Goal: Task Accomplishment & Management: Complete application form

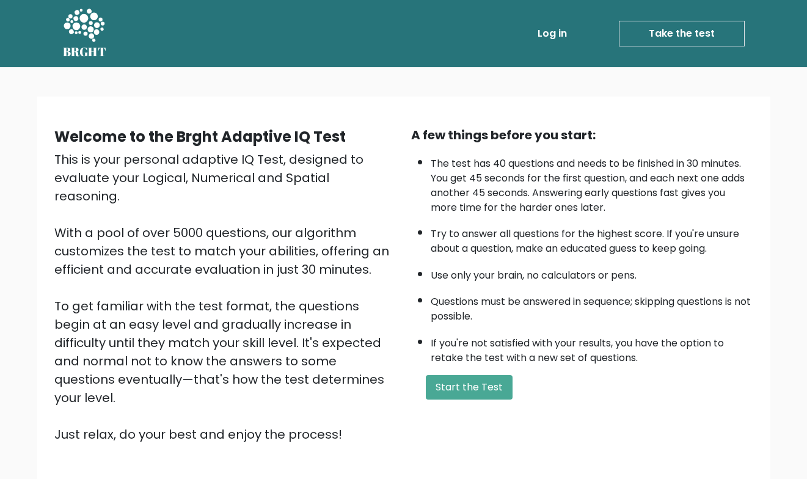
click at [556, 35] on link "Log in" at bounding box center [552, 33] width 39 height 24
click at [495, 394] on button "Start the Test" at bounding box center [469, 387] width 87 height 24
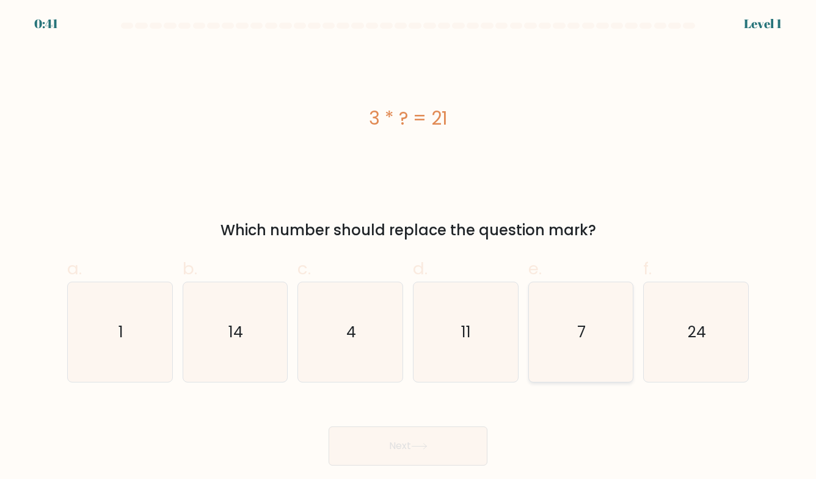
click at [545, 321] on icon "7" at bounding box center [581, 332] width 100 height 100
click at [409, 247] on input "e. 7" at bounding box center [408, 243] width 1 height 8
radio input "true"
click at [459, 443] on button "Next" at bounding box center [408, 445] width 159 height 39
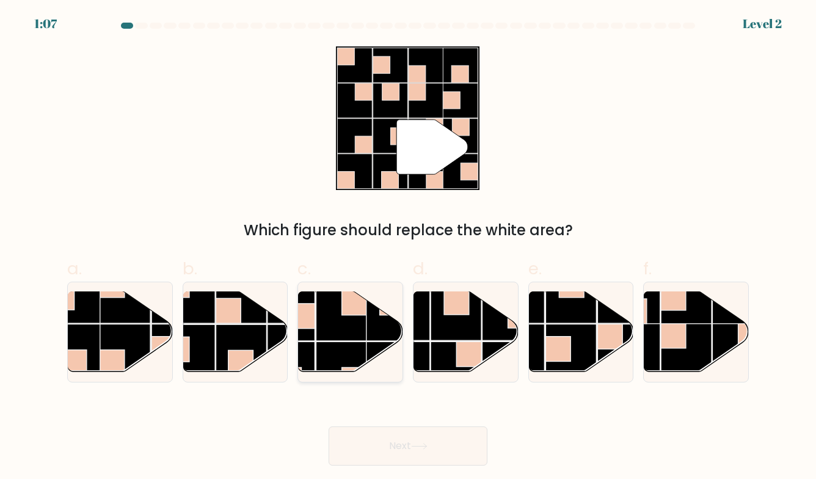
click at [353, 303] on rect at bounding box center [354, 302] width 25 height 25
click at [408, 247] on input "c." at bounding box center [408, 243] width 1 height 8
radio input "true"
click at [421, 436] on button "Next" at bounding box center [408, 445] width 159 height 39
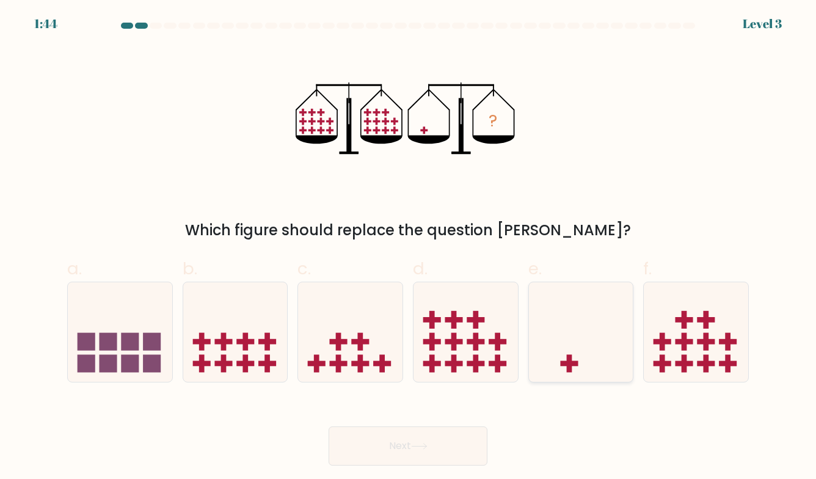
click at [573, 321] on icon at bounding box center [581, 332] width 104 height 86
click at [409, 247] on input "e." at bounding box center [408, 243] width 1 height 8
radio input "true"
click at [450, 444] on button "Next" at bounding box center [408, 445] width 159 height 39
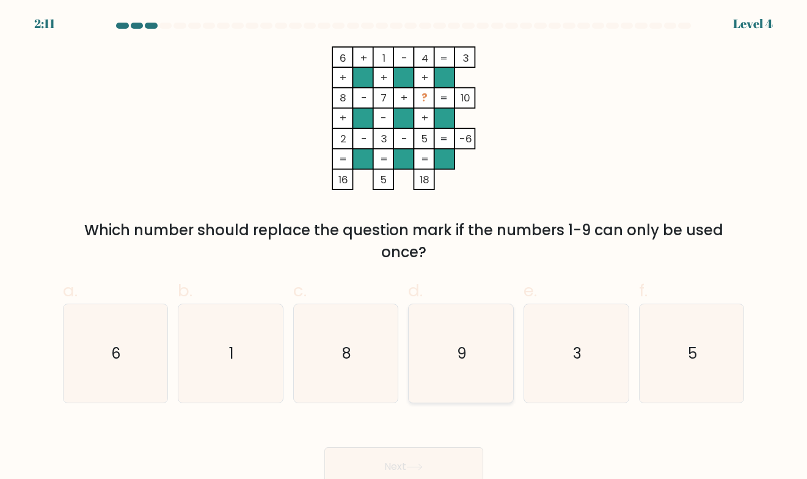
click at [479, 345] on icon "9" at bounding box center [461, 353] width 99 height 99
click at [404, 247] on input "d. 9" at bounding box center [404, 243] width 1 height 8
radio input "true"
click at [467, 459] on button "Next" at bounding box center [403, 466] width 159 height 39
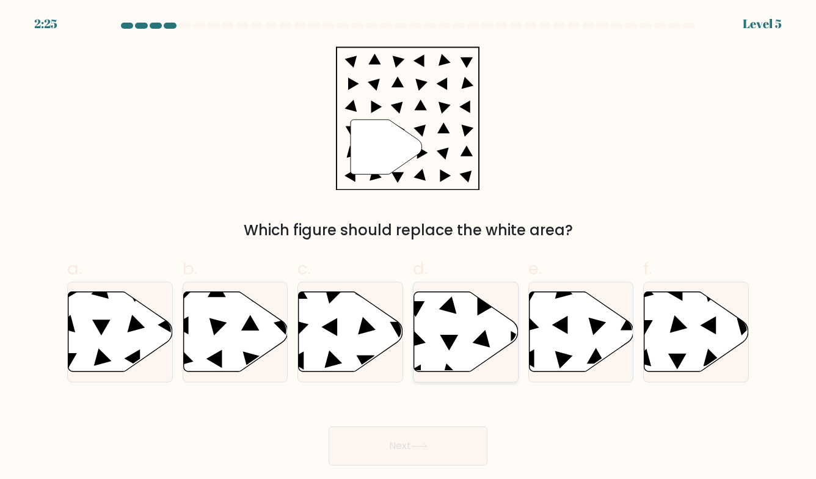
click at [440, 343] on icon at bounding box center [466, 331] width 104 height 80
click at [409, 247] on input "d." at bounding box center [408, 243] width 1 height 8
radio input "true"
click at [418, 452] on button "Next" at bounding box center [408, 445] width 159 height 39
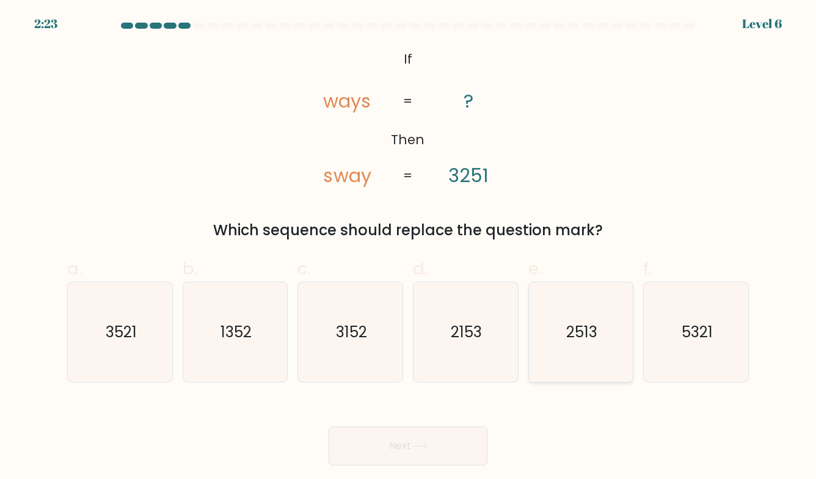
click at [588, 342] on text "2513" at bounding box center [581, 331] width 31 height 21
click at [409, 247] on input "e. 2513" at bounding box center [408, 243] width 1 height 8
radio input "true"
click at [418, 454] on button "Next" at bounding box center [408, 445] width 159 height 39
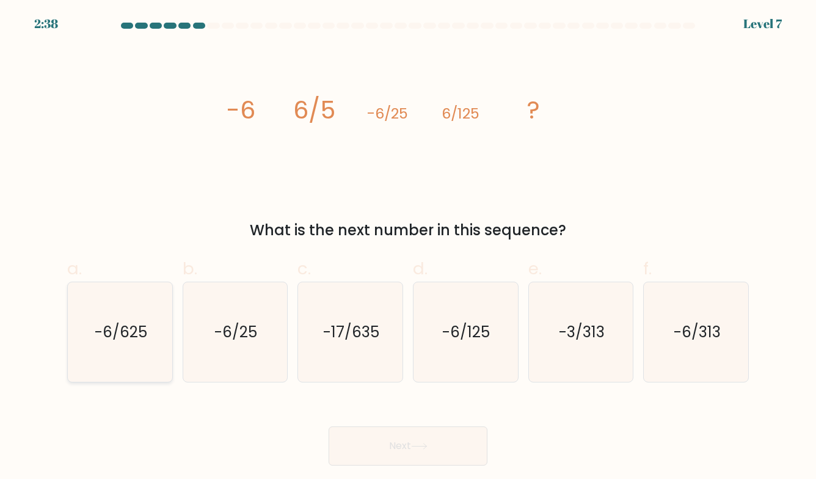
click at [112, 326] on text "-6/625" at bounding box center [121, 331] width 53 height 21
click at [408, 247] on input "a. -6/625" at bounding box center [408, 243] width 1 height 8
radio input "true"
click at [421, 446] on icon at bounding box center [419, 445] width 15 height 5
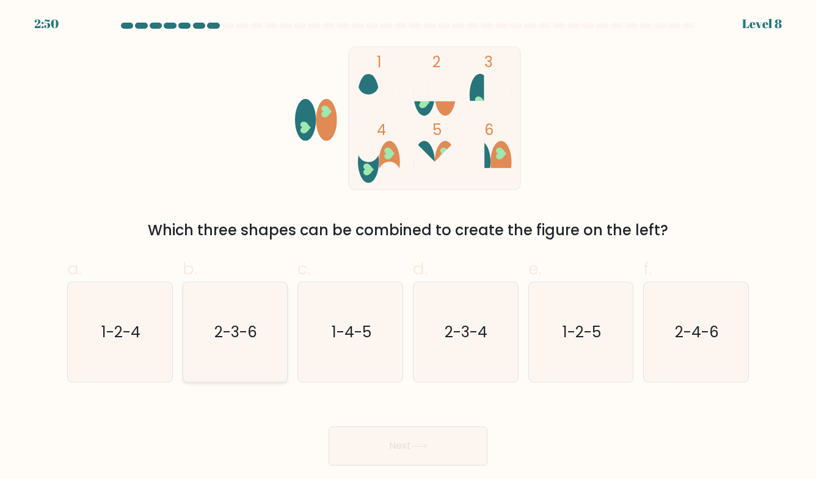
click at [246, 335] on text "2-3-6" at bounding box center [236, 331] width 43 height 21
click at [408, 247] on input "b. 2-3-6" at bounding box center [408, 243] width 1 height 8
radio input "true"
click at [416, 452] on button "Next" at bounding box center [408, 445] width 159 height 39
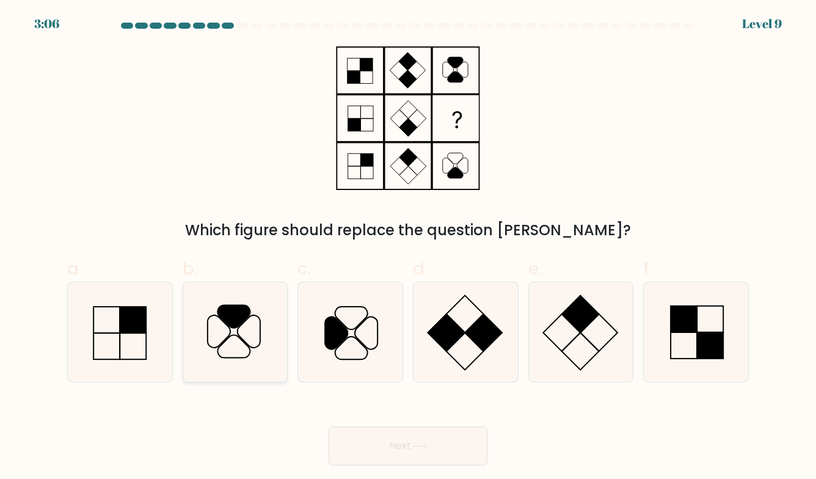
click at [274, 329] on icon at bounding box center [235, 332] width 100 height 100
click at [408, 247] on input "b." at bounding box center [408, 243] width 1 height 8
radio input "true"
click at [432, 440] on button "Next" at bounding box center [408, 445] width 159 height 39
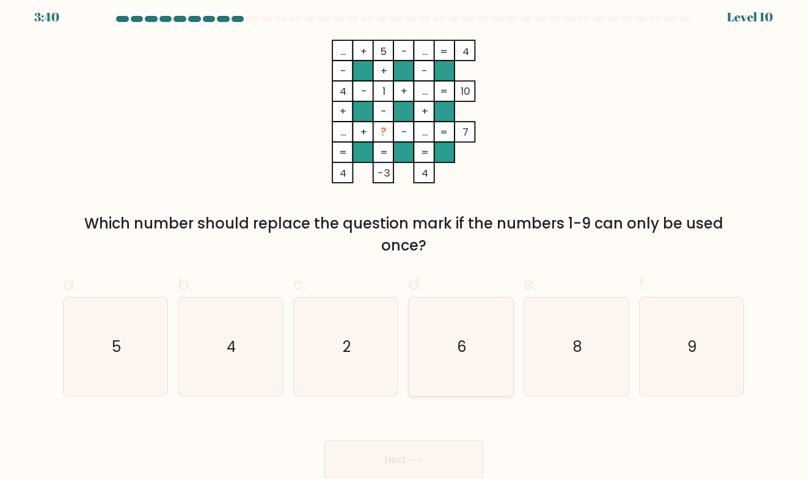
scroll to position [9, 0]
click at [720, 348] on icon "9" at bounding box center [691, 346] width 99 height 99
click at [404, 240] on input "f. 9" at bounding box center [404, 236] width 1 height 8
radio input "true"
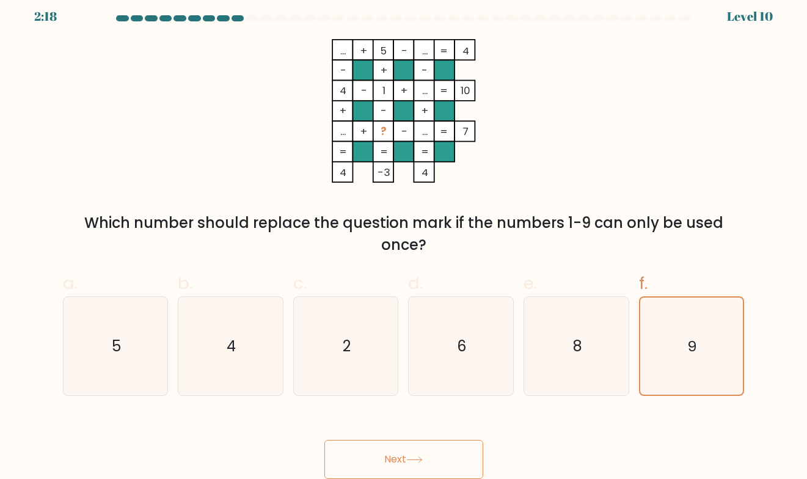
click at [429, 452] on button "Next" at bounding box center [403, 459] width 159 height 39
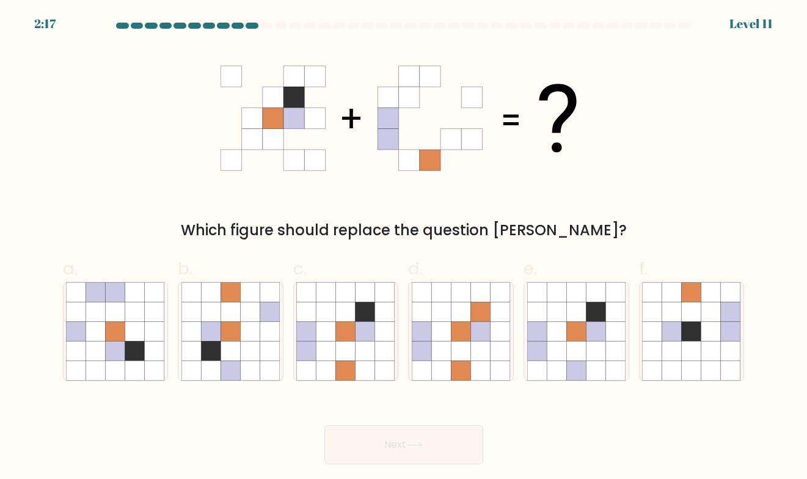
scroll to position [0, 0]
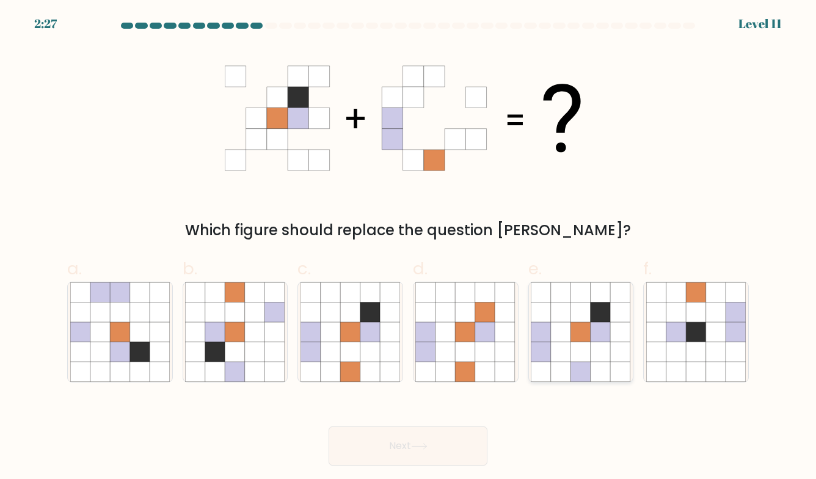
click at [593, 326] on icon at bounding box center [601, 332] width 20 height 20
click at [409, 247] on input "e." at bounding box center [408, 243] width 1 height 8
radio input "true"
click at [472, 354] on icon at bounding box center [466, 352] width 20 height 20
click at [409, 247] on input "d." at bounding box center [408, 243] width 1 height 8
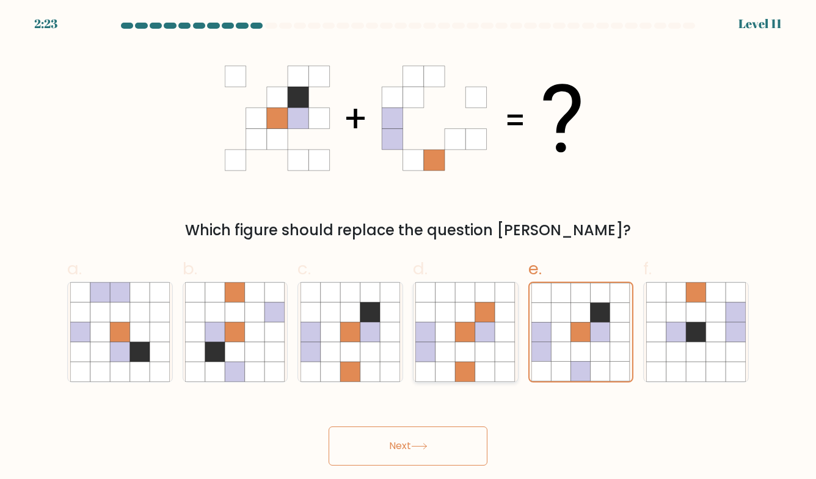
radio input "true"
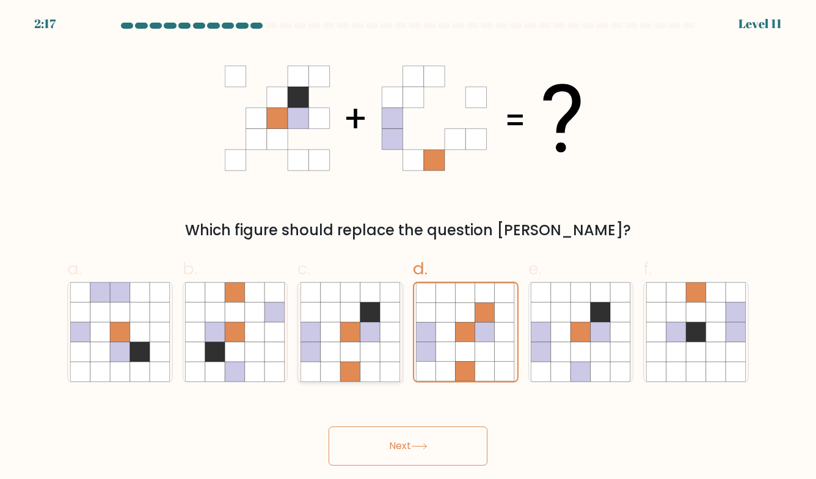
click at [376, 338] on icon at bounding box center [370, 332] width 20 height 20
click at [408, 247] on input "c." at bounding box center [408, 243] width 1 height 8
radio input "true"
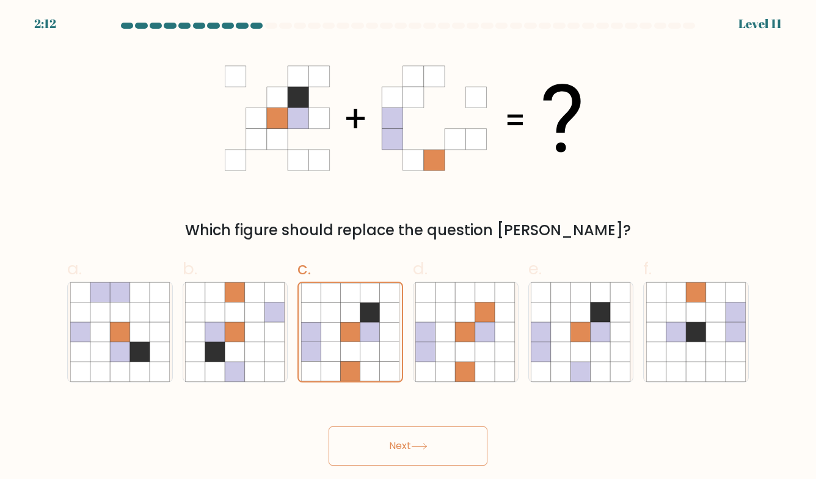
click at [421, 437] on button "Next" at bounding box center [408, 445] width 159 height 39
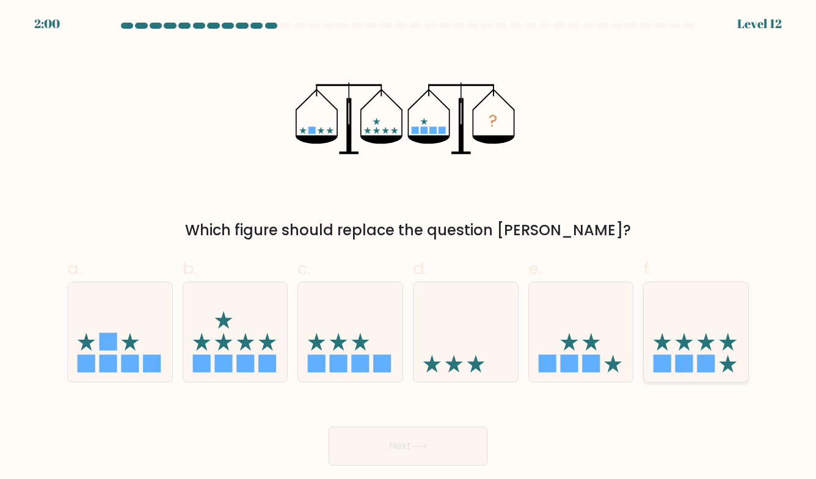
click at [694, 355] on icon at bounding box center [696, 332] width 104 height 86
click at [409, 247] on input "f." at bounding box center [408, 243] width 1 height 8
radio input "true"
click at [266, 346] on icon at bounding box center [267, 342] width 18 height 18
click at [408, 247] on input "b." at bounding box center [408, 243] width 1 height 8
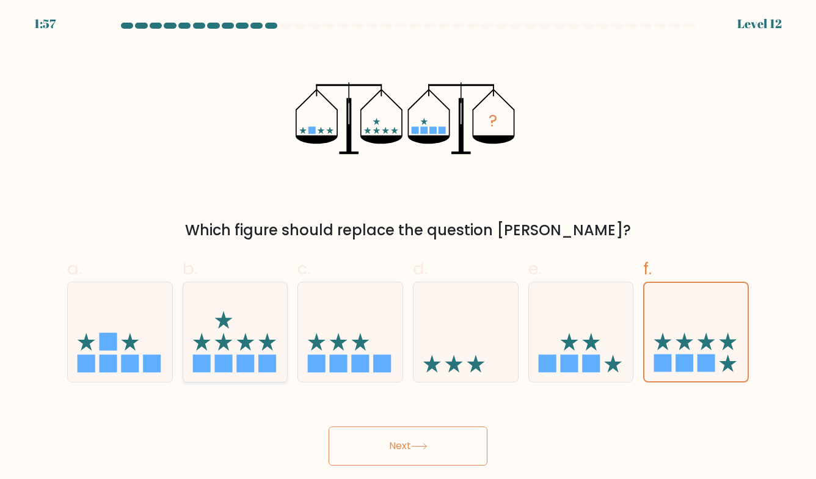
radio input "true"
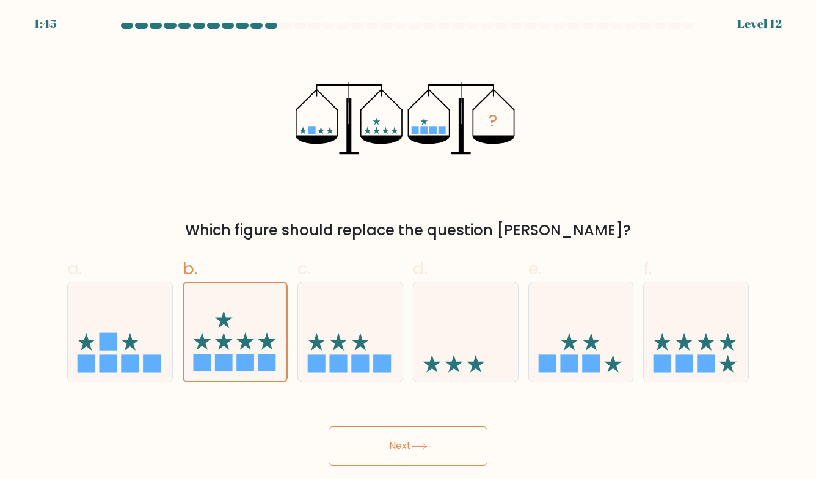
click at [394, 448] on button "Next" at bounding box center [408, 445] width 159 height 39
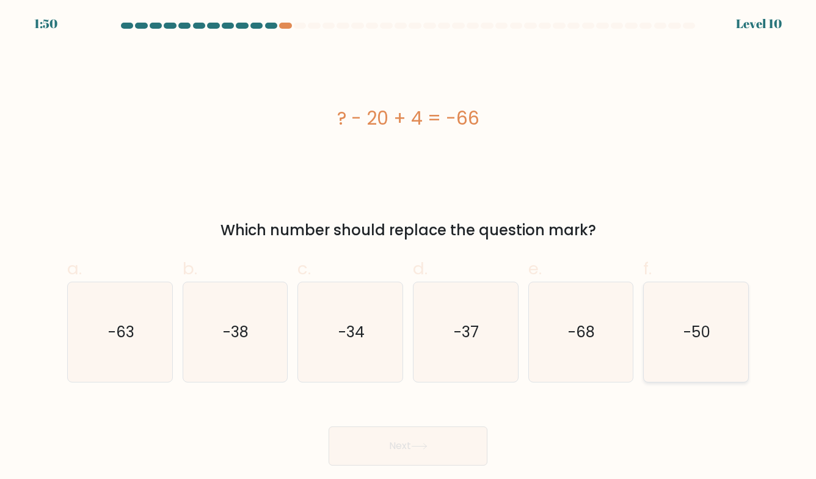
click at [727, 316] on icon "-50" at bounding box center [696, 332] width 100 height 100
click at [409, 247] on input "f. -50" at bounding box center [408, 243] width 1 height 8
radio input "true"
click at [449, 446] on button "Next" at bounding box center [408, 445] width 159 height 39
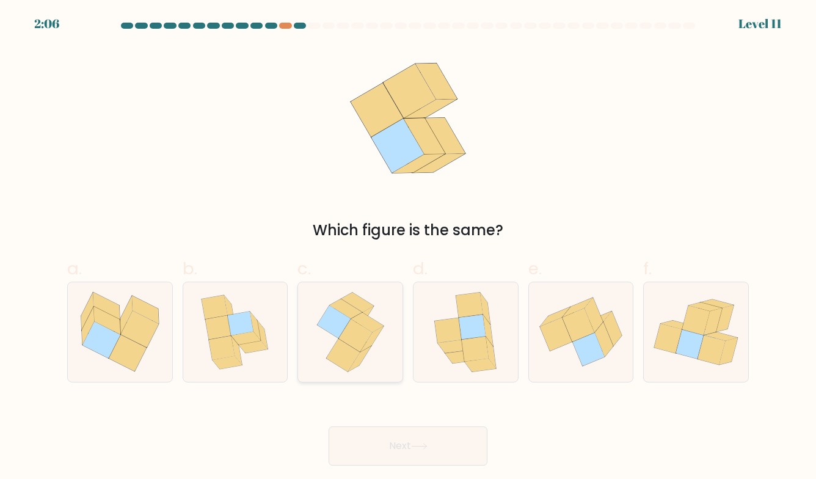
click at [349, 361] on icon at bounding box center [343, 354] width 34 height 33
click at [408, 247] on input "c." at bounding box center [408, 243] width 1 height 8
radio input "true"
click at [466, 456] on button "Next" at bounding box center [408, 445] width 159 height 39
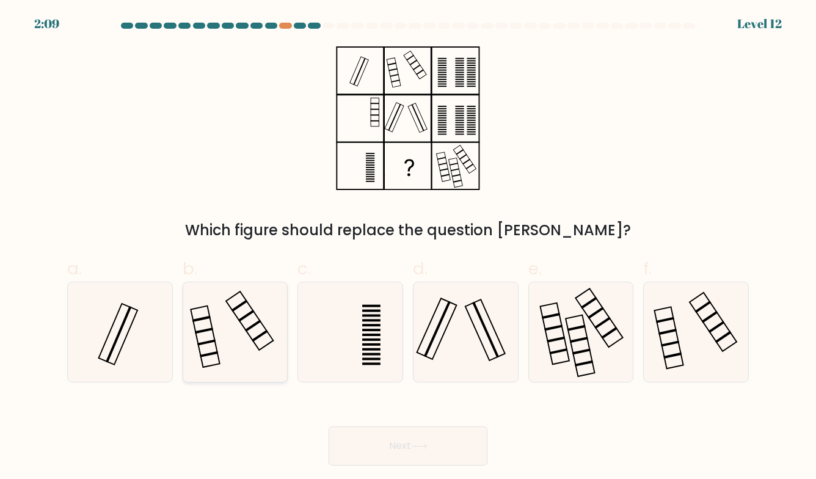
click at [258, 308] on icon at bounding box center [235, 332] width 100 height 100
click at [408, 247] on input "b." at bounding box center [408, 243] width 1 height 8
radio input "true"
click at [258, 308] on icon at bounding box center [235, 332] width 99 height 99
click at [408, 247] on input "b." at bounding box center [408, 243] width 1 height 8
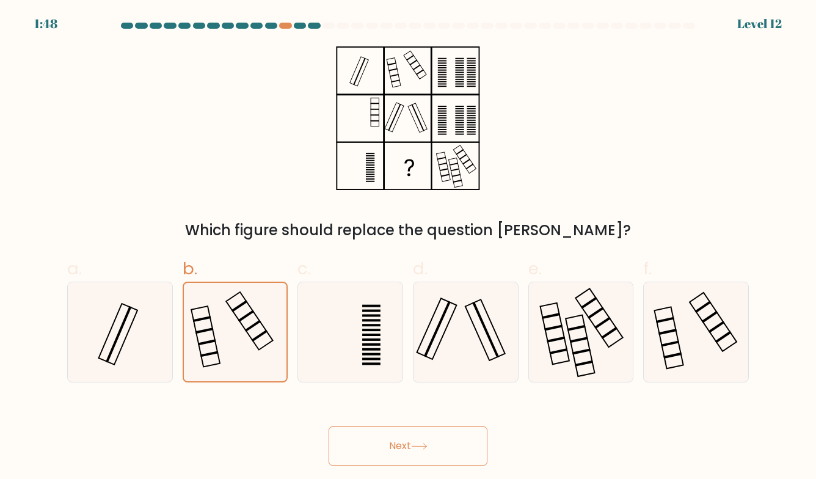
click at [435, 450] on button "Next" at bounding box center [408, 445] width 159 height 39
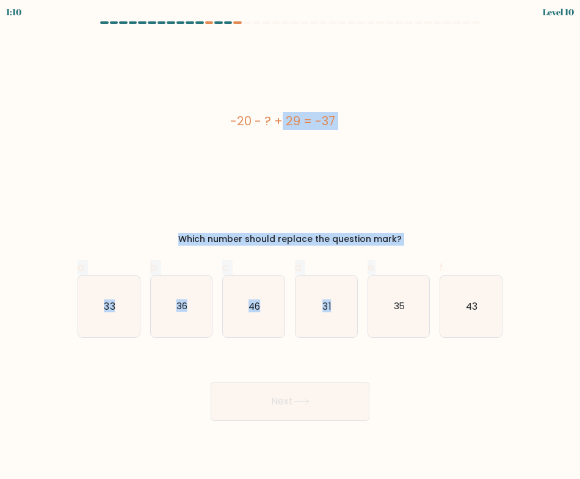
drag, startPoint x: 230, startPoint y: 123, endPoint x: 407, endPoint y: 246, distance: 216.0
click at [407, 246] on form "a." at bounding box center [290, 220] width 580 height 399
drag, startPoint x: 407, startPoint y: 246, endPoint x: 399, endPoint y: 223, distance: 24.0
click at [404, 237] on div "Which number should replace the question mark?" at bounding box center [290, 239] width 410 height 13
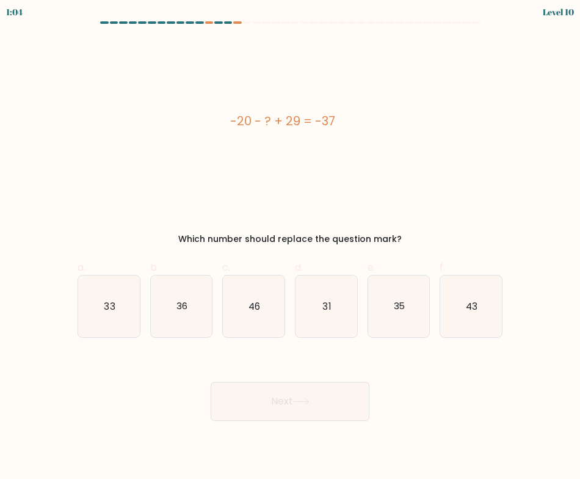
drag, startPoint x: 231, startPoint y: 123, endPoint x: 396, endPoint y: 230, distance: 196.0
click at [396, 230] on div "-20 - ? + 29 = -37 Which number should replace the question mark?" at bounding box center [290, 141] width 440 height 207
copy div "-20 - ? + 29 = -37 Which number should replace the question mark?"
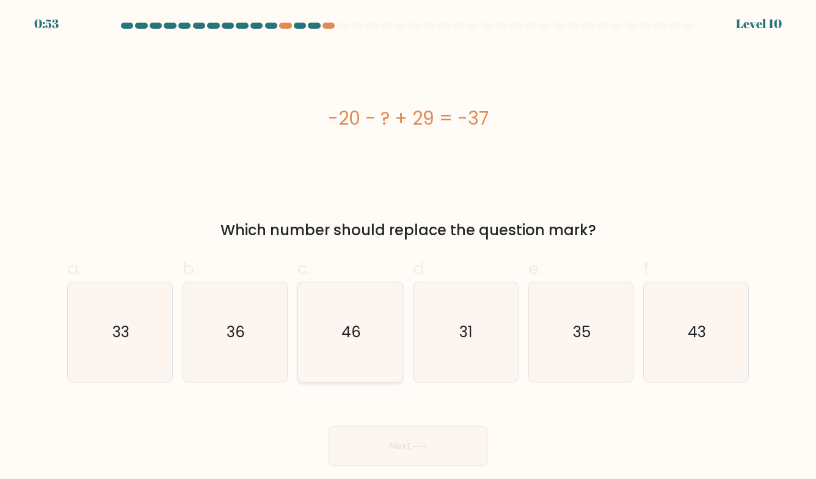
click at [350, 313] on icon "46" at bounding box center [351, 332] width 100 height 100
click at [408, 247] on input "c. 46" at bounding box center [408, 243] width 1 height 8
radio input "true"
click at [414, 440] on button "Next" at bounding box center [408, 445] width 159 height 39
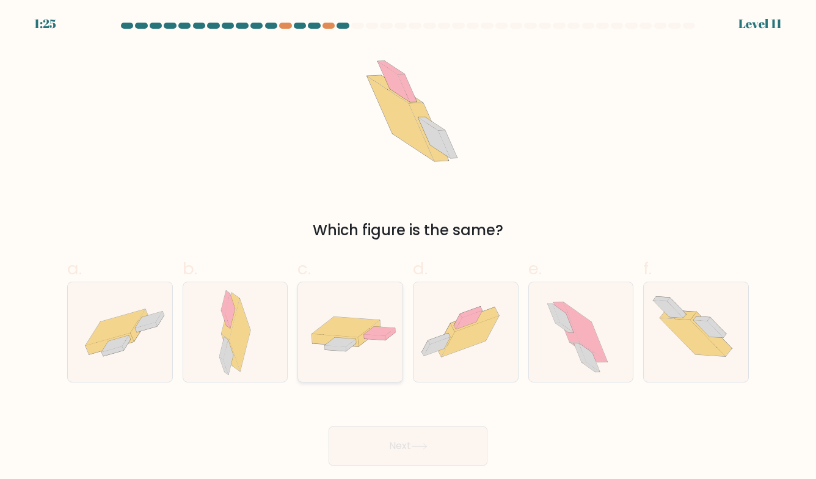
click at [372, 348] on icon at bounding box center [350, 332] width 104 height 45
click at [408, 247] on input "c." at bounding box center [408, 243] width 1 height 8
radio input "true"
click at [483, 348] on icon at bounding box center [466, 332] width 104 height 78
click at [409, 247] on input "d." at bounding box center [408, 243] width 1 height 8
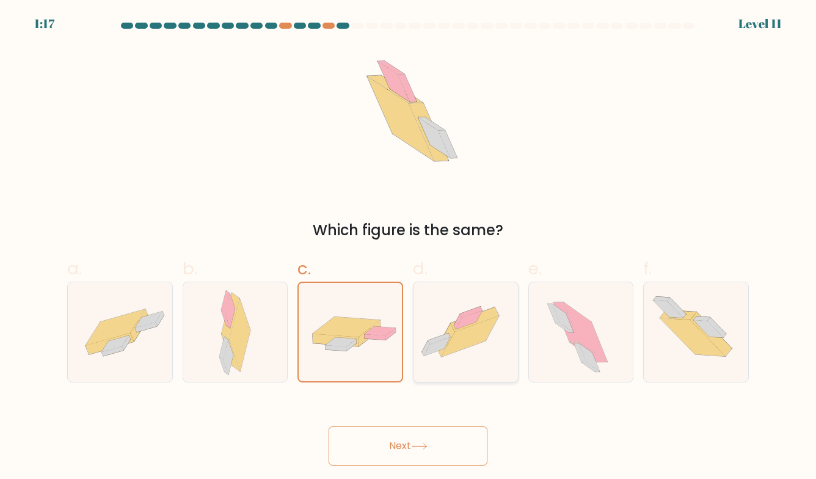
radio input "true"
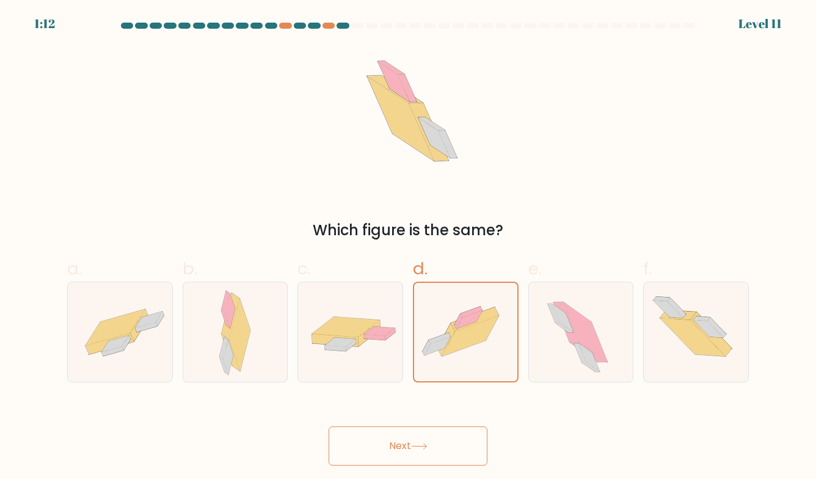
click at [461, 448] on button "Next" at bounding box center [408, 445] width 159 height 39
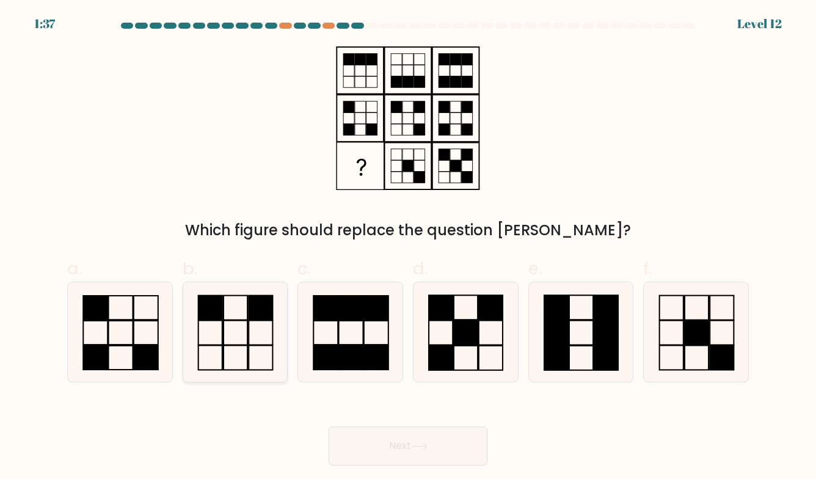
click at [246, 305] on icon at bounding box center [235, 332] width 100 height 100
click at [408, 247] on input "b." at bounding box center [408, 243] width 1 height 8
radio input "true"
click at [385, 444] on button "Next" at bounding box center [408, 445] width 159 height 39
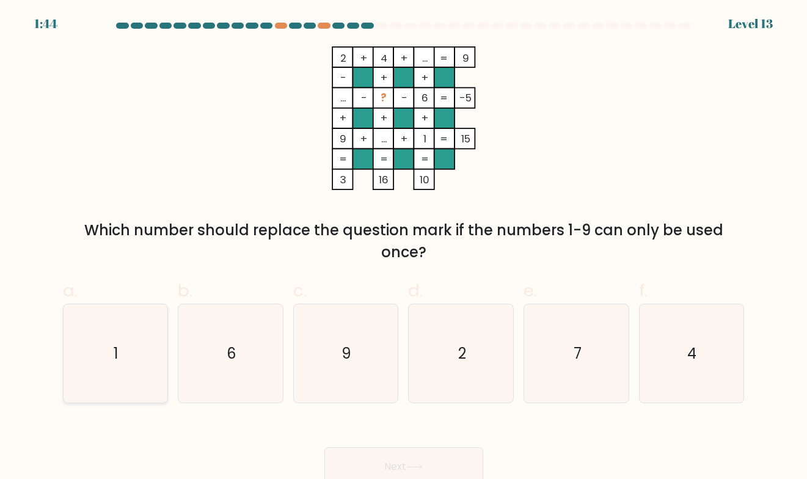
click at [106, 353] on icon "1" at bounding box center [115, 353] width 99 height 99
click at [404, 247] on input "a. 1" at bounding box center [404, 243] width 1 height 8
radio input "true"
click at [462, 451] on button "Next" at bounding box center [403, 466] width 159 height 39
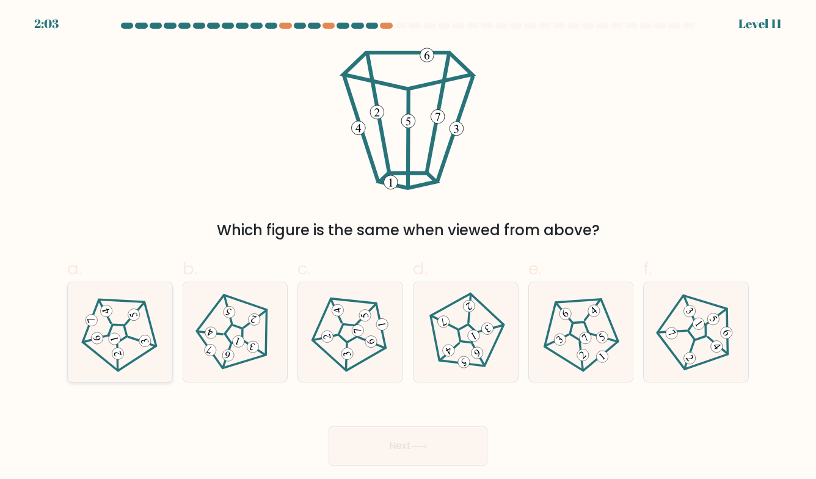
click at [118, 338] on 552 at bounding box center [114, 339] width 15 height 15
click at [408, 247] on input "a." at bounding box center [408, 243] width 1 height 8
radio input "true"
click at [382, 451] on button "Next" at bounding box center [408, 445] width 159 height 39
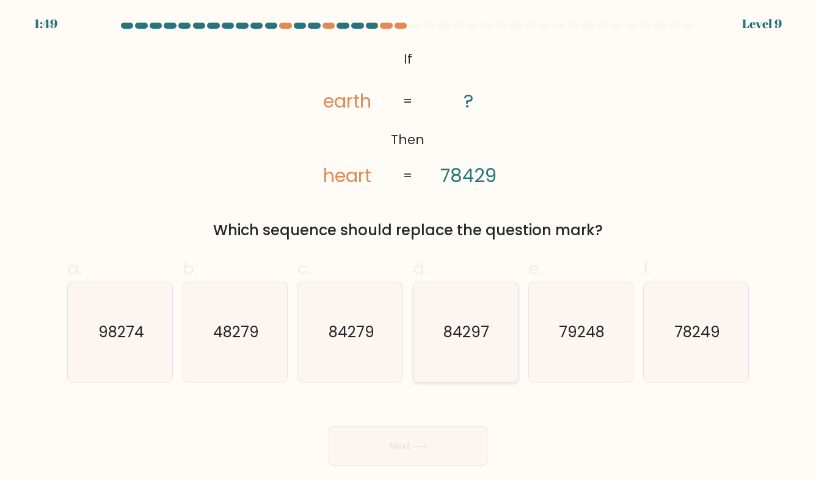
click at [484, 318] on icon "84297" at bounding box center [465, 332] width 100 height 100
click at [409, 247] on input "d. 84297" at bounding box center [408, 243] width 1 height 8
radio input "true"
click at [473, 430] on button "Next" at bounding box center [408, 445] width 159 height 39
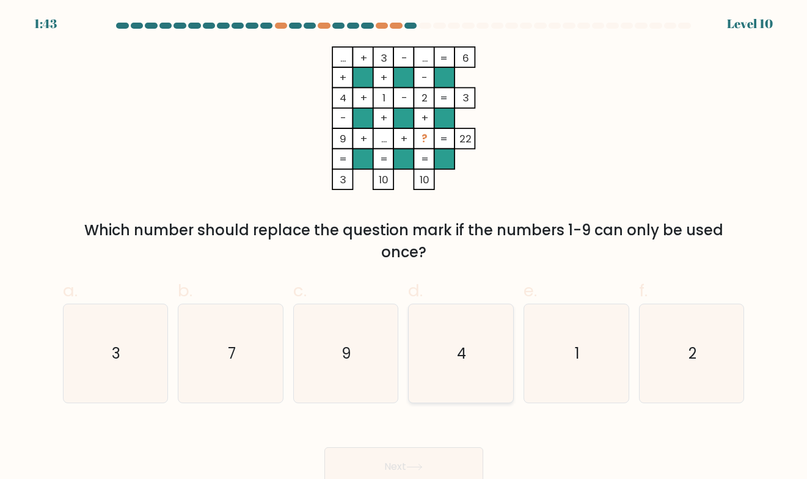
click at [454, 345] on icon "4" at bounding box center [461, 353] width 99 height 99
click at [404, 247] on input "d. 4" at bounding box center [404, 243] width 1 height 8
radio input "true"
click at [464, 456] on button "Next" at bounding box center [403, 466] width 159 height 39
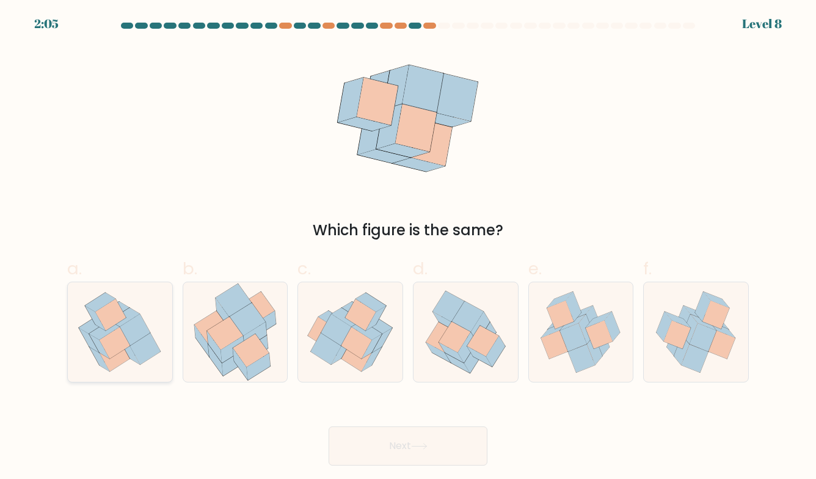
click at [129, 345] on icon at bounding box center [115, 343] width 31 height 32
click at [408, 247] on input "a." at bounding box center [408, 243] width 1 height 8
radio input "true"
click at [430, 450] on button "Next" at bounding box center [408, 445] width 159 height 39
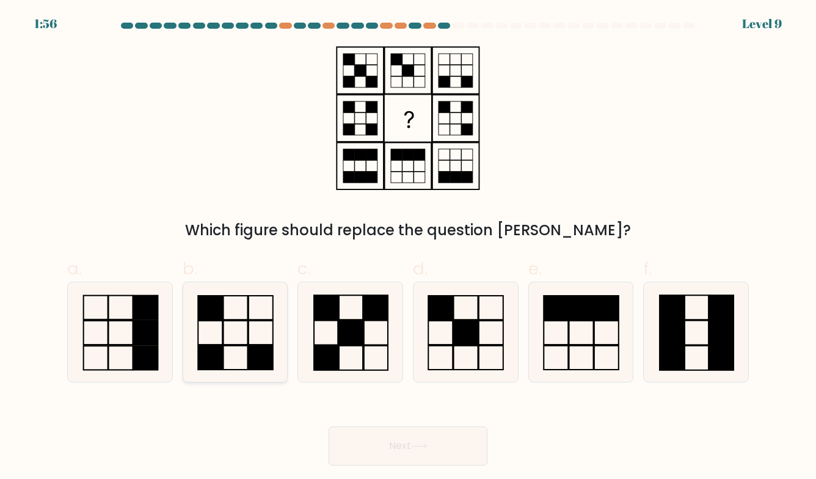
click at [253, 332] on icon at bounding box center [235, 332] width 100 height 100
click at [408, 247] on input "b." at bounding box center [408, 243] width 1 height 8
radio input "true"
click at [419, 454] on button "Next" at bounding box center [408, 445] width 159 height 39
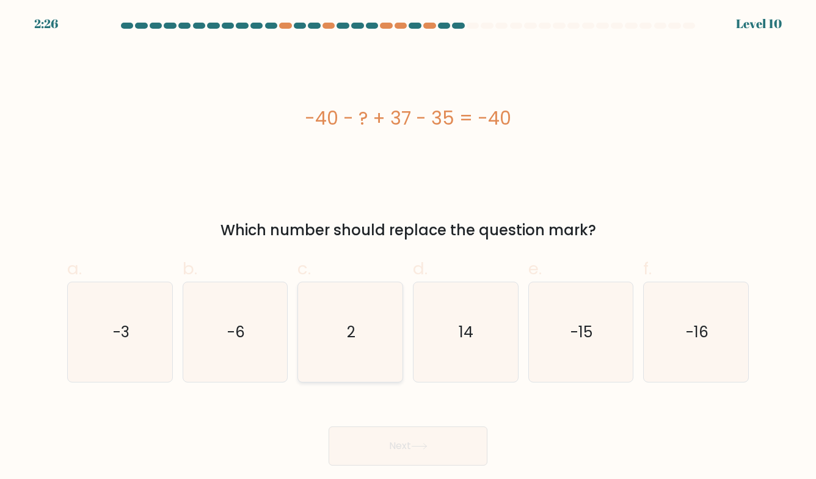
click at [348, 338] on text "2" at bounding box center [351, 331] width 9 height 21
click at [408, 247] on input "c. 2" at bounding box center [408, 243] width 1 height 8
radio input "true"
click at [422, 443] on icon at bounding box center [419, 446] width 16 height 7
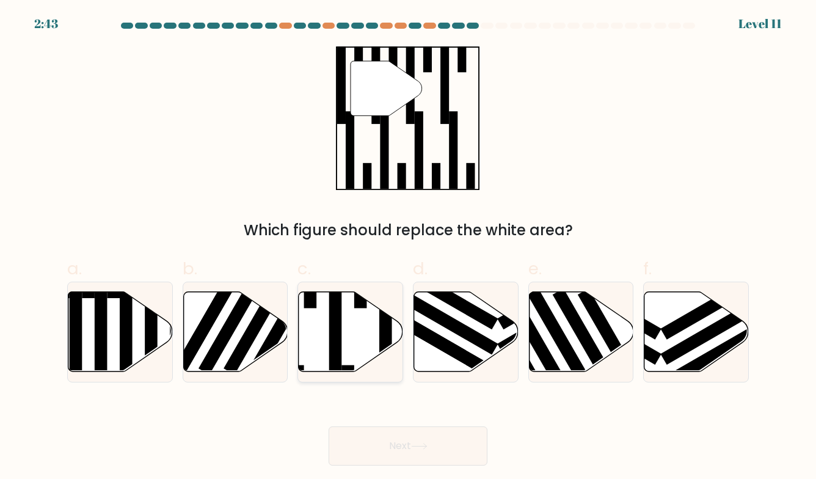
click at [349, 342] on icon at bounding box center [351, 331] width 104 height 80
click at [408, 247] on input "c." at bounding box center [408, 243] width 1 height 8
radio input "true"
click at [418, 450] on button "Next" at bounding box center [408, 445] width 159 height 39
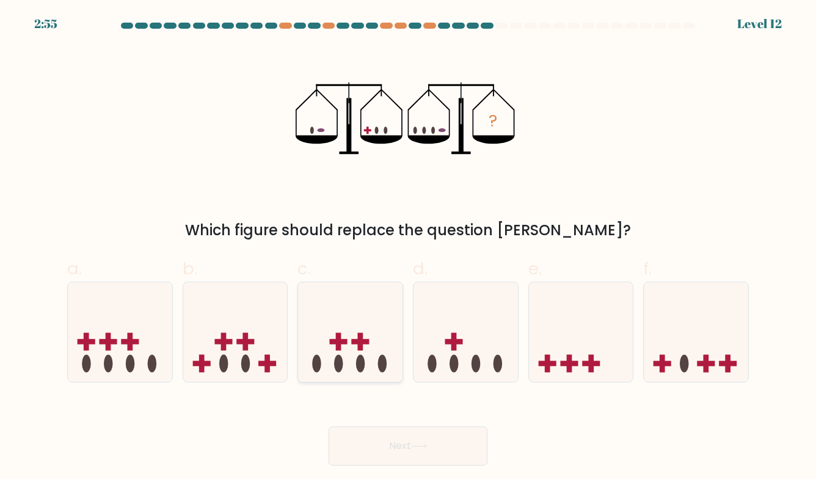
click at [348, 352] on icon at bounding box center [350, 332] width 104 height 86
click at [408, 247] on input "c." at bounding box center [408, 243] width 1 height 8
radio input "true"
click at [414, 443] on icon at bounding box center [419, 446] width 16 height 7
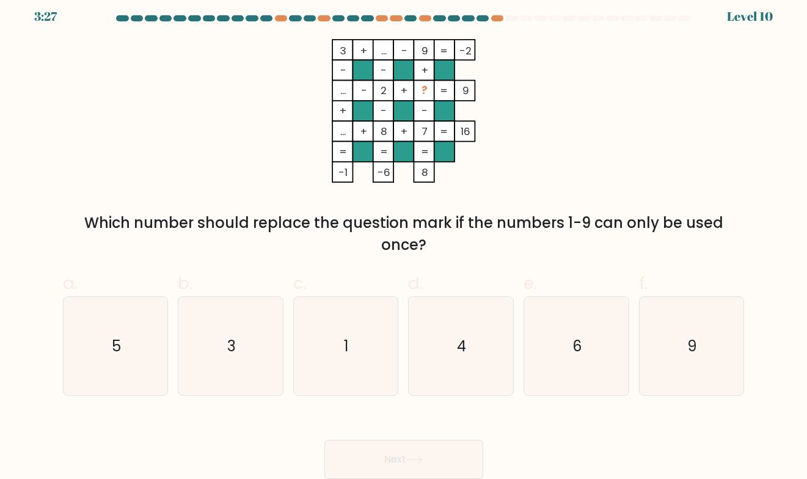
scroll to position [9, 0]
click at [608, 344] on icon "6" at bounding box center [576, 346] width 99 height 99
click at [404, 240] on input "e. 6" at bounding box center [404, 236] width 1 height 8
radio input "true"
click at [472, 453] on button "Next" at bounding box center [403, 459] width 159 height 39
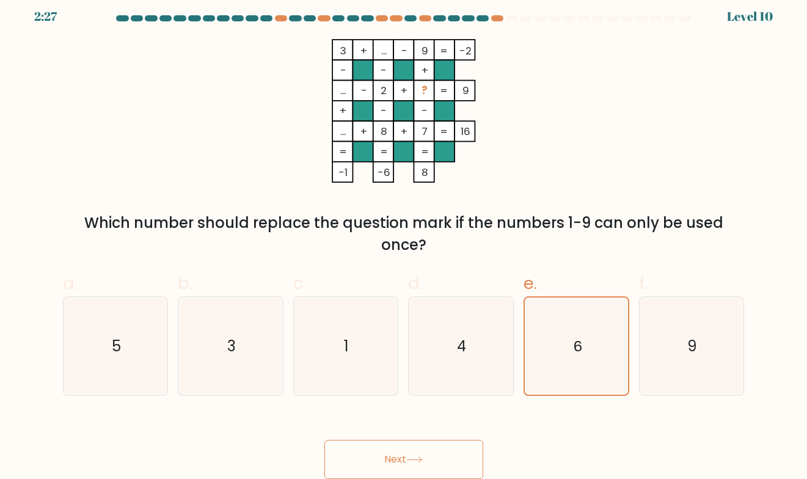
scroll to position [0, 0]
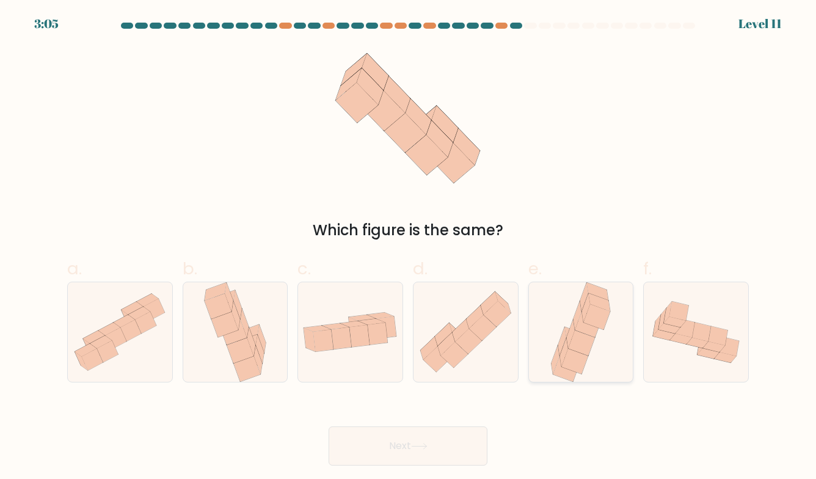
click at [607, 320] on icon at bounding box center [596, 317] width 27 height 26
click at [409, 247] on input "e." at bounding box center [408, 243] width 1 height 8
radio input "true"
click at [448, 448] on button "Next" at bounding box center [408, 445] width 159 height 39
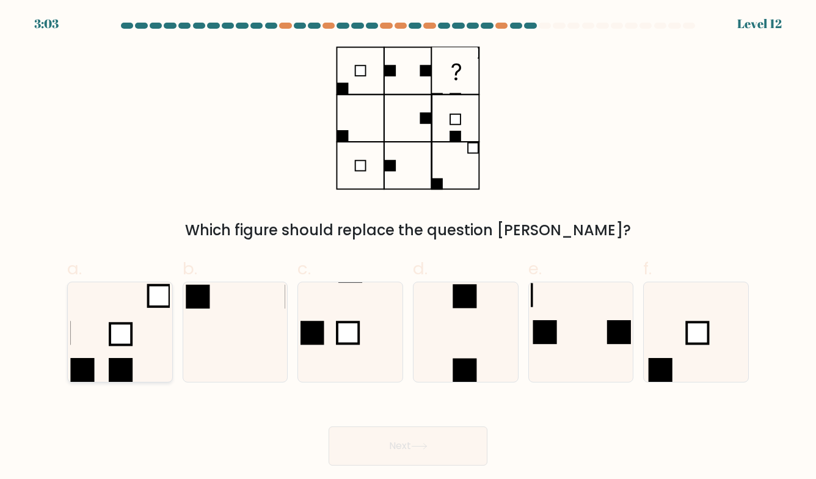
click at [103, 354] on icon at bounding box center [120, 332] width 100 height 100
click at [408, 247] on input "a." at bounding box center [408, 243] width 1 height 8
radio input "true"
click at [431, 454] on button "Next" at bounding box center [408, 445] width 159 height 39
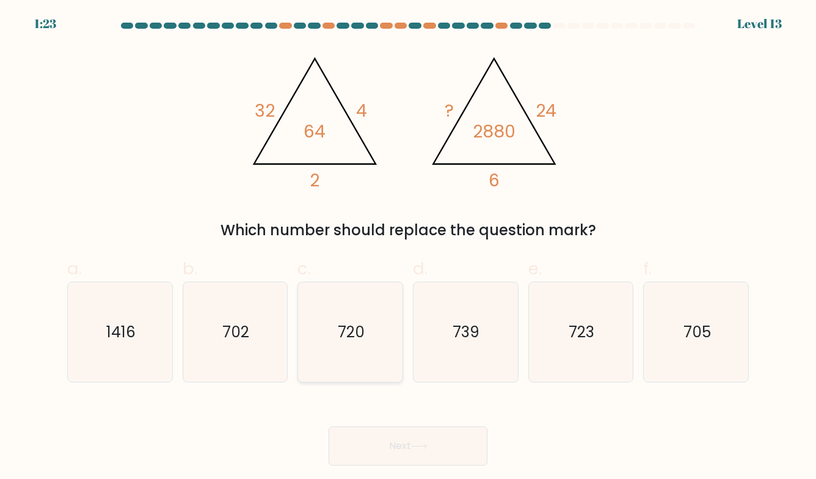
click at [356, 322] on text "720" at bounding box center [351, 331] width 27 height 21
click at [408, 247] on input "c. 720" at bounding box center [408, 243] width 1 height 8
radio input "true"
click at [440, 443] on button "Next" at bounding box center [408, 445] width 159 height 39
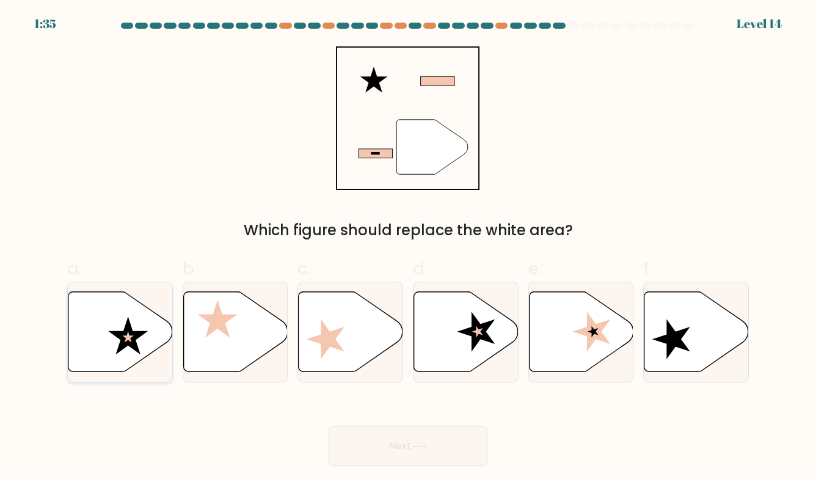
click at [99, 328] on icon at bounding box center [120, 331] width 104 height 80
click at [408, 247] on input "a." at bounding box center [408, 243] width 1 height 8
radio input "true"
click at [401, 442] on button "Next" at bounding box center [408, 445] width 159 height 39
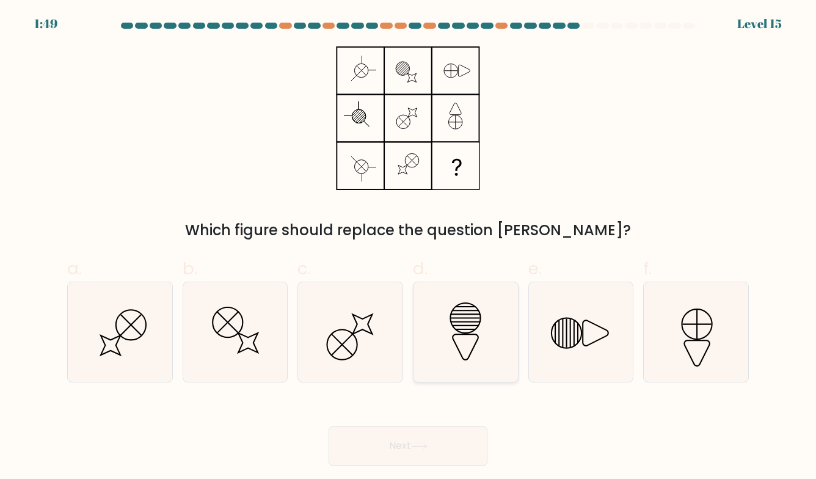
click at [482, 337] on icon at bounding box center [465, 332] width 100 height 100
click at [409, 247] on input "d." at bounding box center [408, 243] width 1 height 8
radio input "true"
click at [461, 438] on button "Next" at bounding box center [408, 445] width 159 height 39
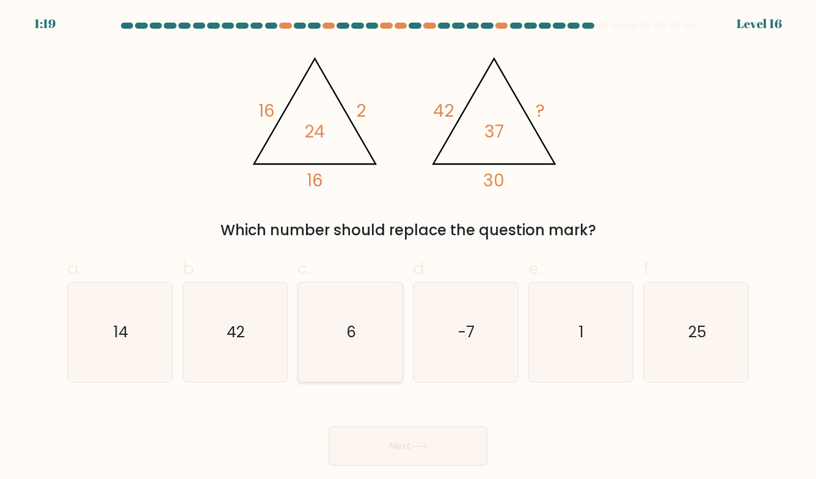
click at [351, 310] on icon "6" at bounding box center [351, 332] width 100 height 100
click at [408, 247] on input "c. 6" at bounding box center [408, 243] width 1 height 8
radio input "true"
click at [388, 431] on button "Next" at bounding box center [408, 445] width 159 height 39
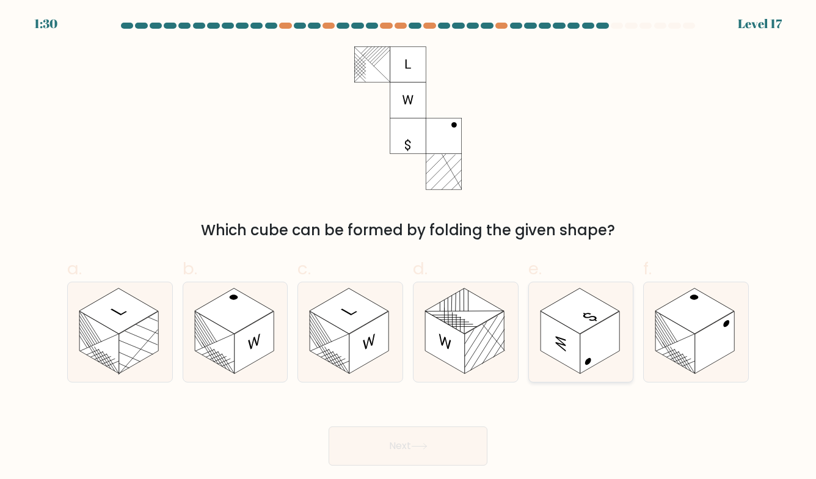
click at [584, 357] on rect at bounding box center [600, 342] width 40 height 62
click at [409, 247] on input "e." at bounding box center [408, 243] width 1 height 8
radio input "true"
click at [460, 448] on button "Next" at bounding box center [408, 445] width 159 height 39
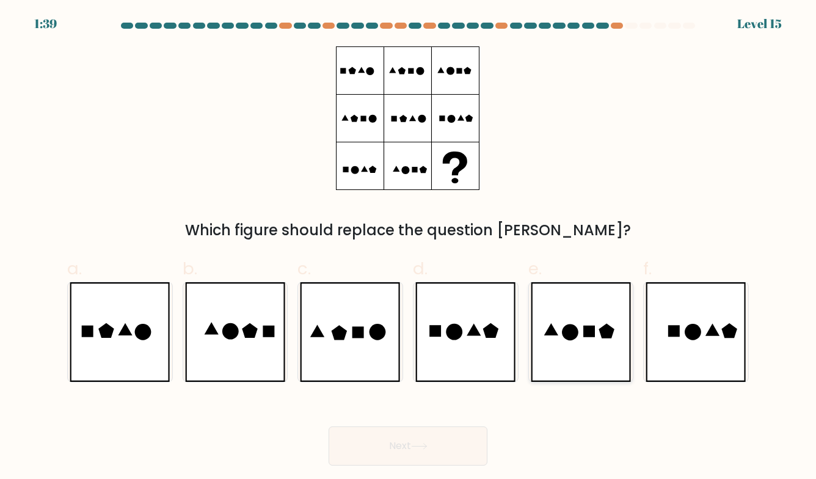
click at [585, 347] on icon at bounding box center [581, 332] width 101 height 100
click at [409, 247] on input "e." at bounding box center [408, 243] width 1 height 8
radio input "true"
click at [425, 437] on button "Next" at bounding box center [408, 445] width 159 height 39
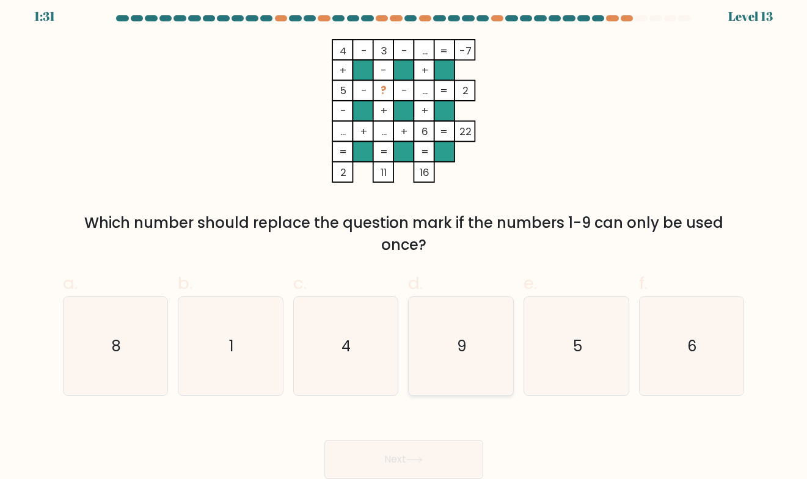
scroll to position [9, 0]
click at [574, 348] on text "5" at bounding box center [577, 346] width 9 height 20
click at [404, 240] on input "e. 5" at bounding box center [404, 236] width 1 height 8
radio input "true"
click at [269, 379] on icon "1" at bounding box center [230, 346] width 99 height 99
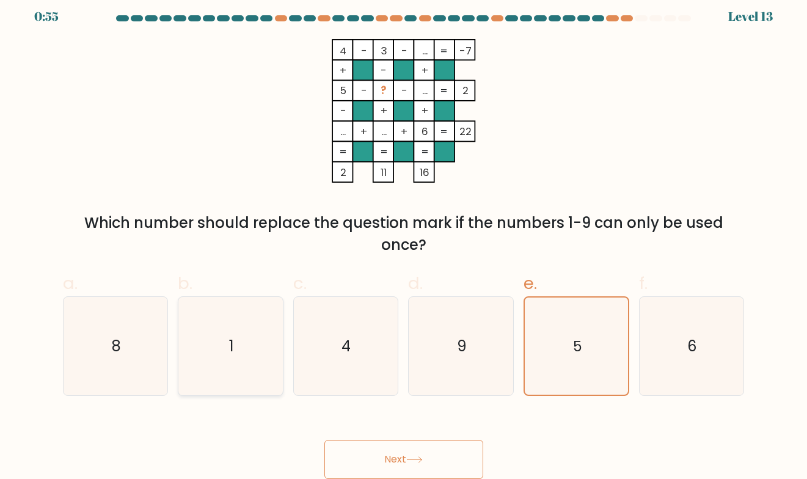
click at [404, 240] on input "b. 1" at bounding box center [404, 236] width 1 height 8
radio input "true"
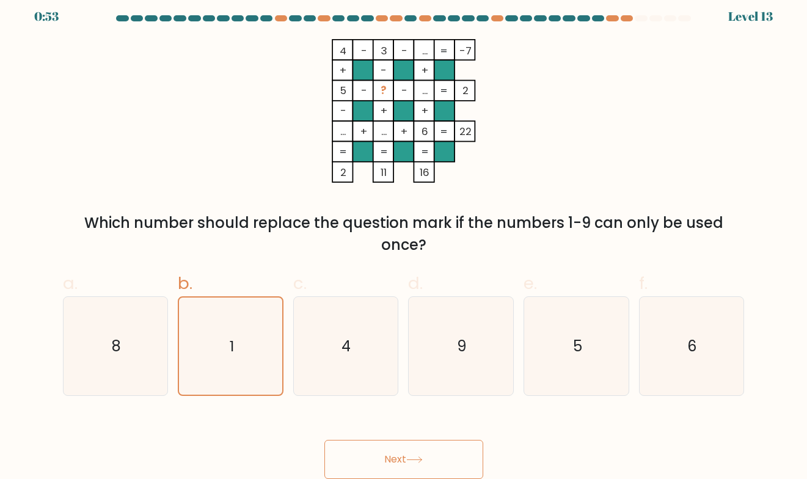
click at [419, 457] on icon at bounding box center [414, 459] width 16 height 7
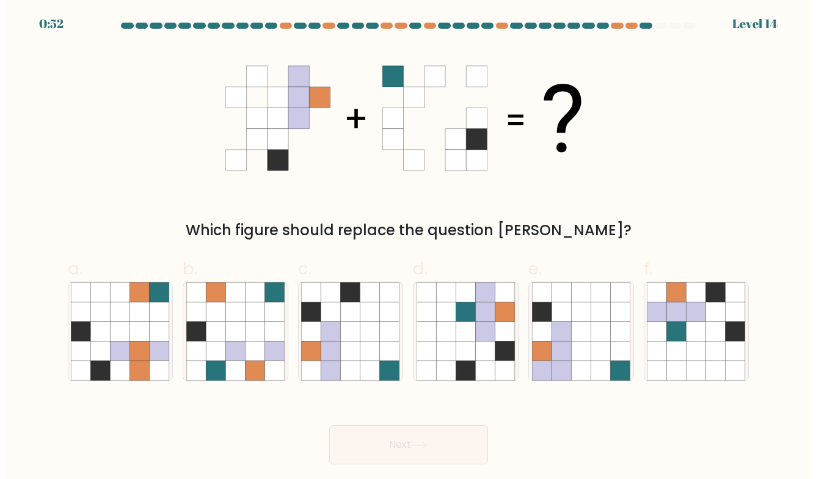
scroll to position [0, 0]
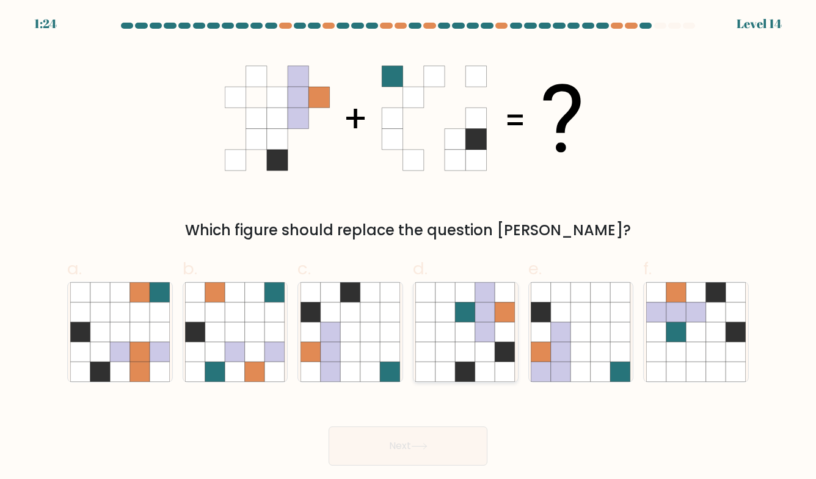
click at [498, 350] on icon at bounding box center [505, 352] width 20 height 20
click at [409, 247] on input "d." at bounding box center [408, 243] width 1 height 8
radio input "true"
click at [449, 457] on button "Next" at bounding box center [408, 445] width 159 height 39
click at [451, 446] on button "Next" at bounding box center [408, 445] width 159 height 39
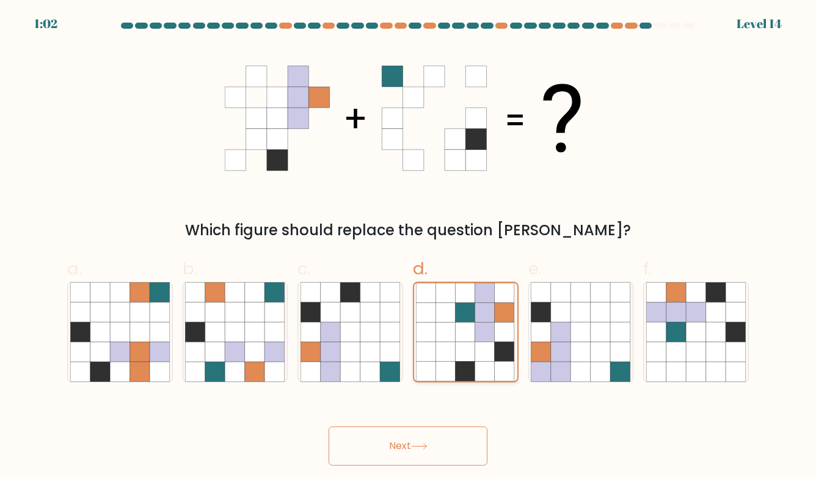
click at [473, 330] on icon at bounding box center [466, 332] width 20 height 20
click at [409, 247] on input "d." at bounding box center [408, 243] width 1 height 8
click at [419, 444] on icon at bounding box center [419, 446] width 16 height 7
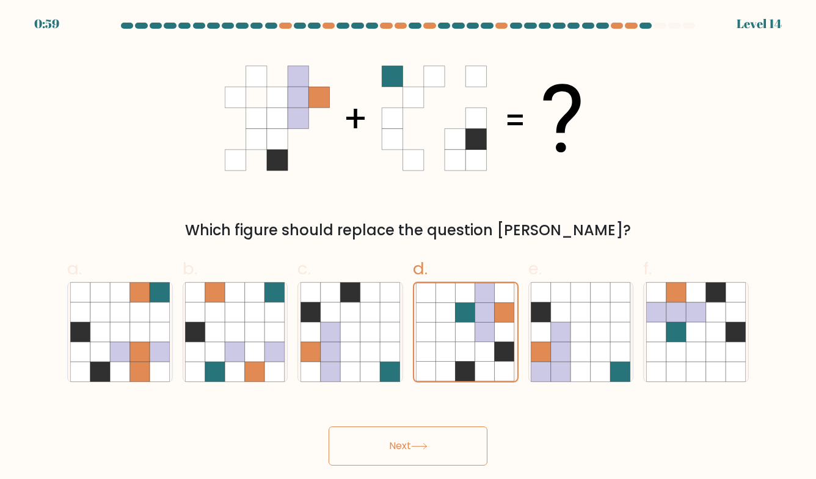
click at [419, 444] on icon at bounding box center [419, 446] width 16 height 7
click at [419, 443] on icon at bounding box center [419, 446] width 16 height 7
click at [581, 313] on icon at bounding box center [581, 312] width 20 height 20
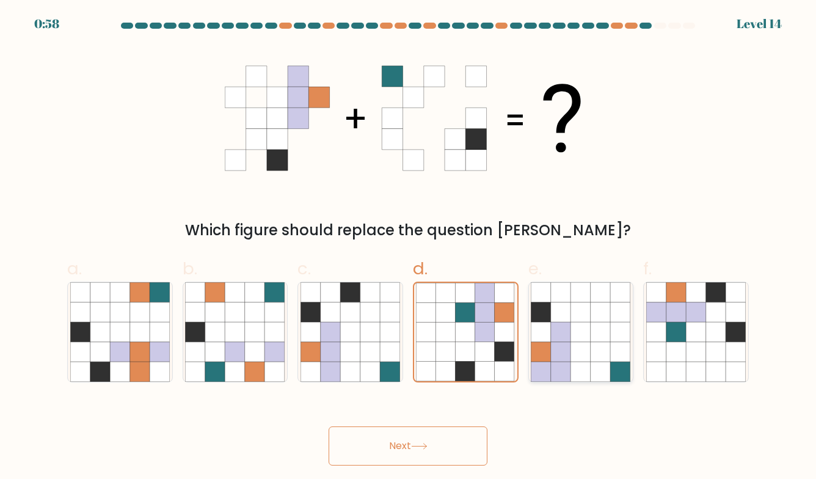
click at [409, 247] on input "e." at bounding box center [408, 243] width 1 height 8
radio input "true"
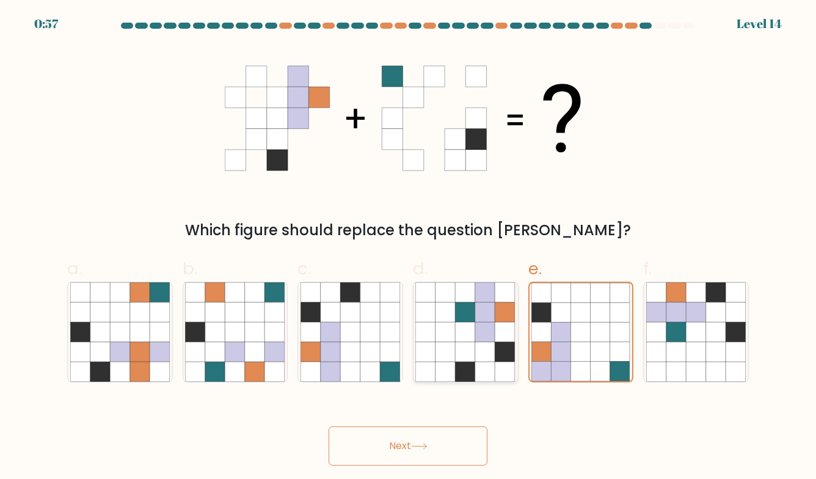
click at [484, 331] on icon at bounding box center [486, 332] width 20 height 20
click at [409, 247] on input "d." at bounding box center [408, 243] width 1 height 8
radio input "true"
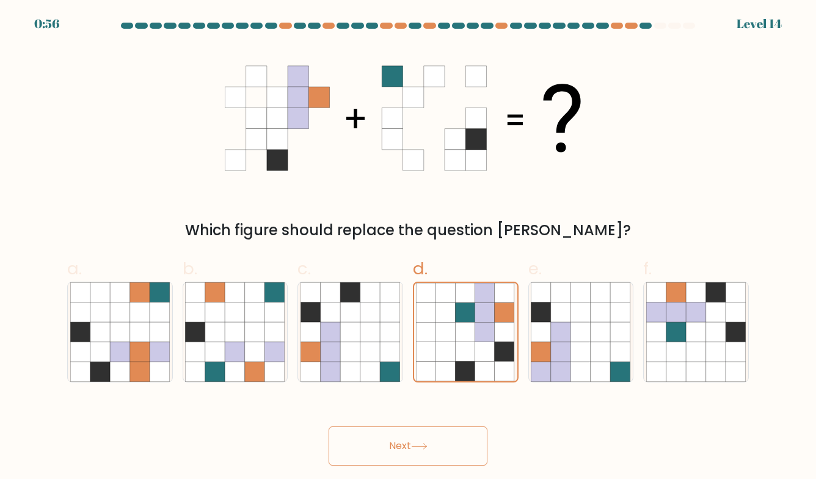
click at [419, 440] on button "Next" at bounding box center [408, 445] width 159 height 39
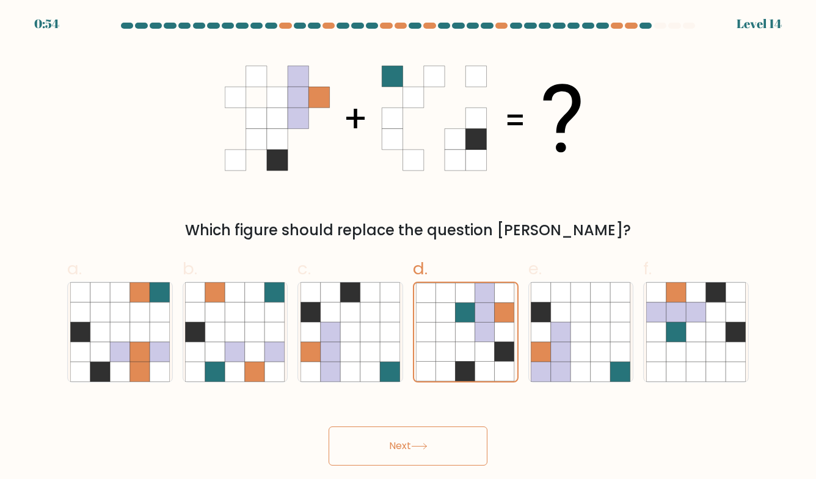
click at [419, 440] on button "Next" at bounding box center [408, 445] width 159 height 39
click at [449, 361] on icon at bounding box center [465, 332] width 99 height 99
click at [409, 247] on input "d." at bounding box center [408, 243] width 1 height 8
click at [357, 338] on icon at bounding box center [350, 332] width 20 height 20
click at [408, 247] on input "c." at bounding box center [408, 243] width 1 height 8
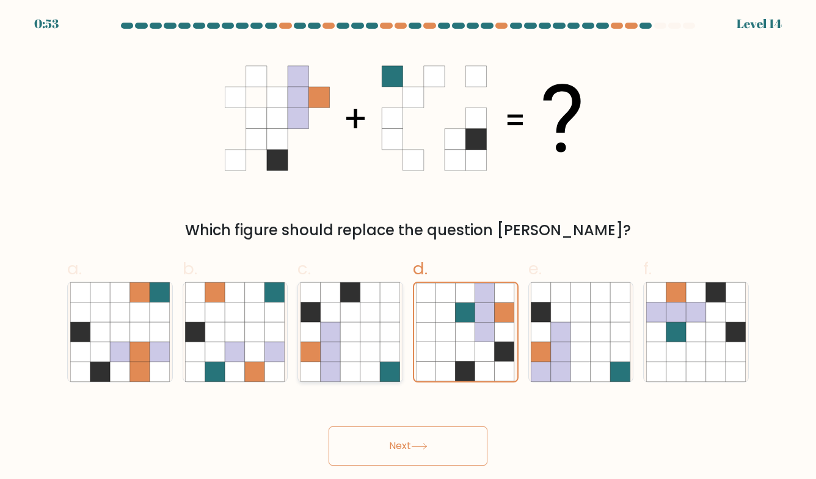
radio input "true"
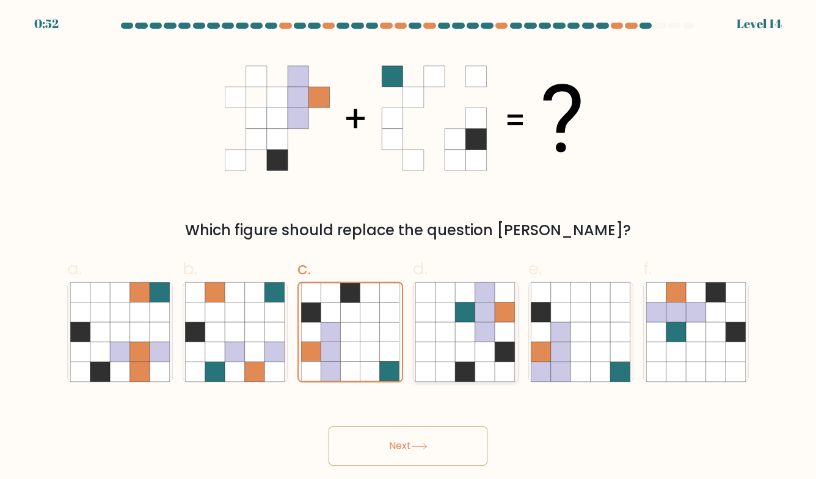
click at [475, 345] on icon at bounding box center [466, 352] width 20 height 20
click at [409, 247] on input "d." at bounding box center [408, 243] width 1 height 8
radio input "true"
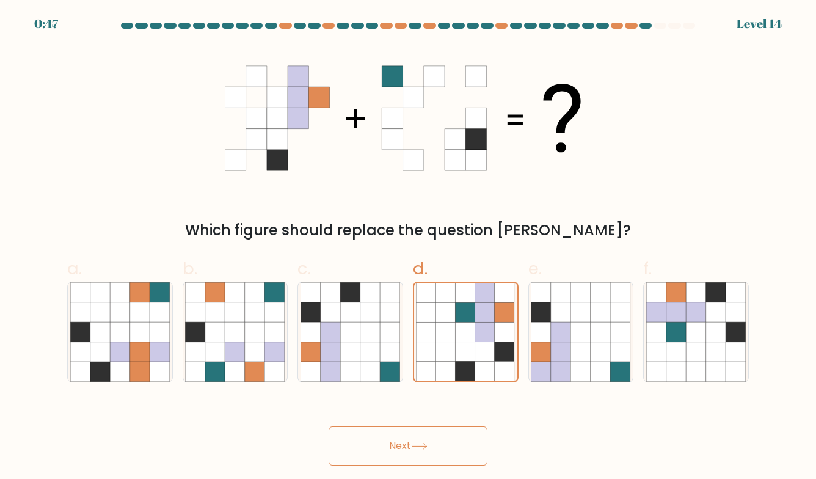
click at [421, 447] on icon at bounding box center [419, 446] width 16 height 7
click at [401, 443] on button "Next" at bounding box center [408, 445] width 159 height 39
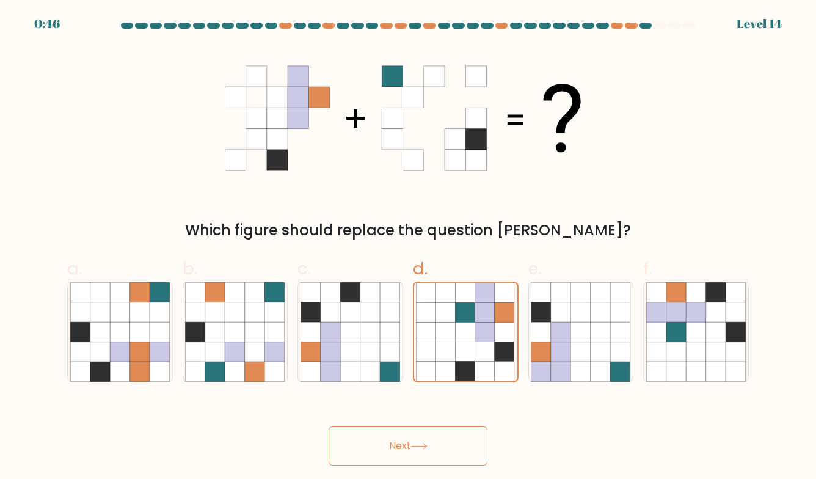
click at [401, 443] on button "Next" at bounding box center [408, 445] width 159 height 39
click at [457, 446] on button "Next" at bounding box center [408, 445] width 159 height 39
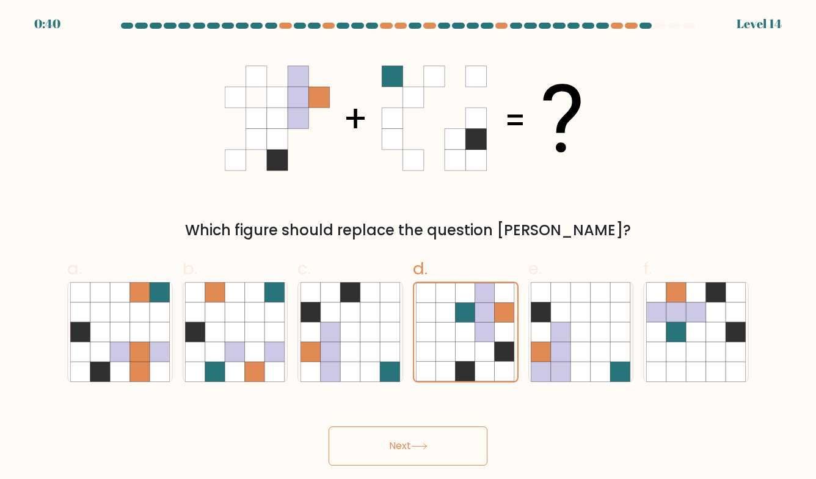
click at [457, 446] on button "Next" at bounding box center [408, 445] width 159 height 39
click at [457, 445] on button "Next" at bounding box center [408, 445] width 159 height 39
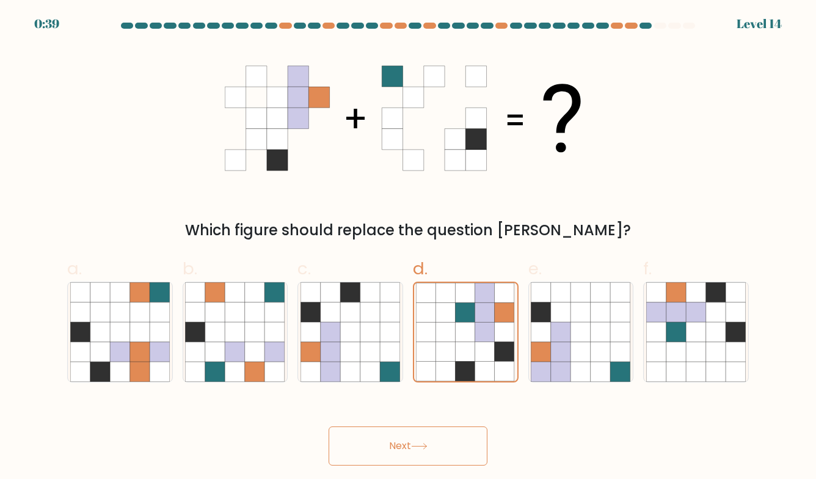
click at [457, 445] on button "Next" at bounding box center [408, 445] width 159 height 39
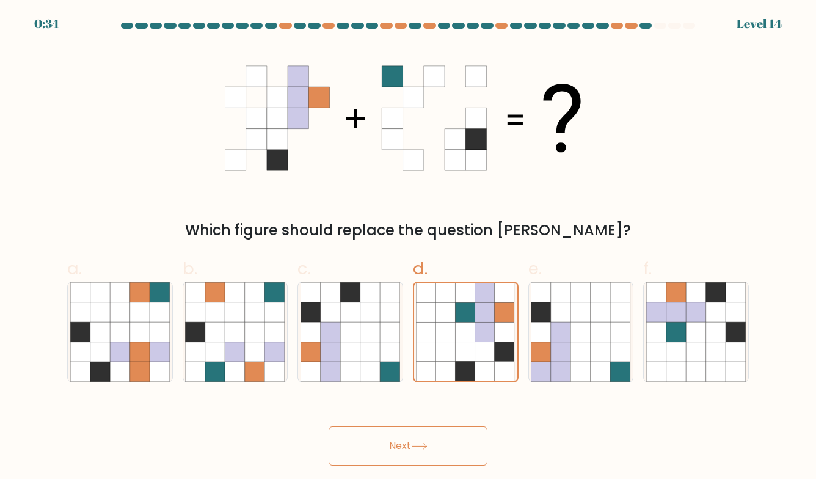
click at [457, 445] on button "Next" at bounding box center [408, 445] width 159 height 39
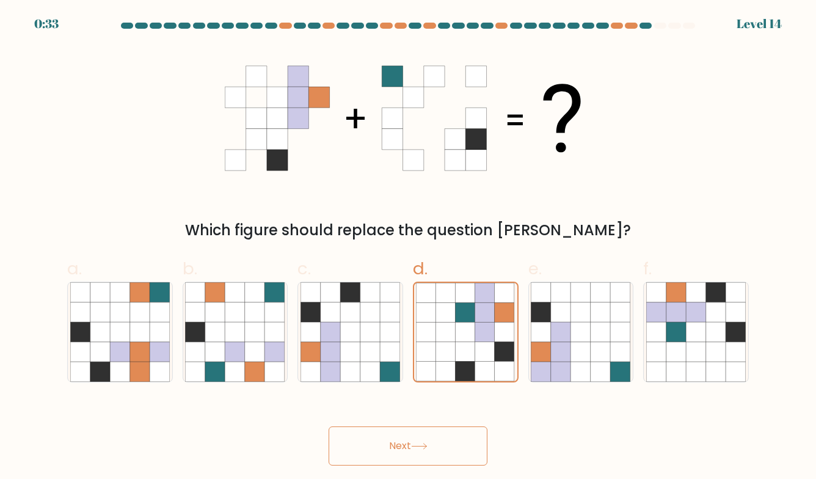
click at [457, 445] on button "Next" at bounding box center [408, 445] width 159 height 39
click at [359, 353] on icon at bounding box center [350, 352] width 20 height 20
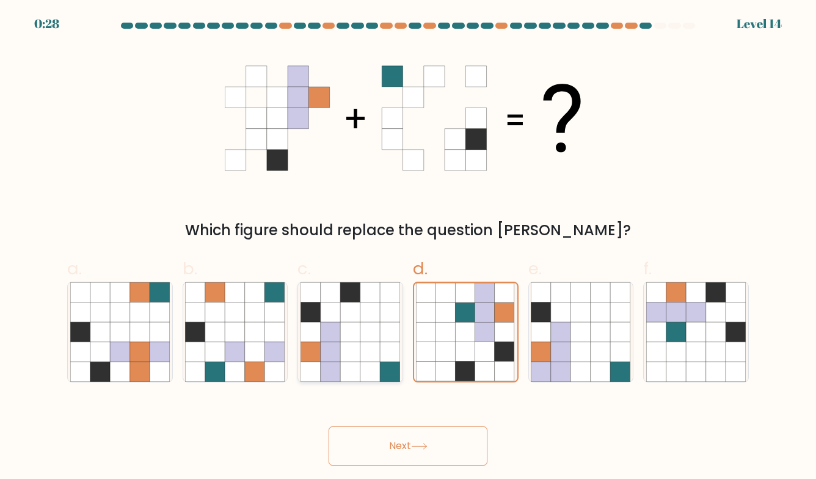
click at [408, 247] on input "c." at bounding box center [408, 243] width 1 height 8
radio input "true"
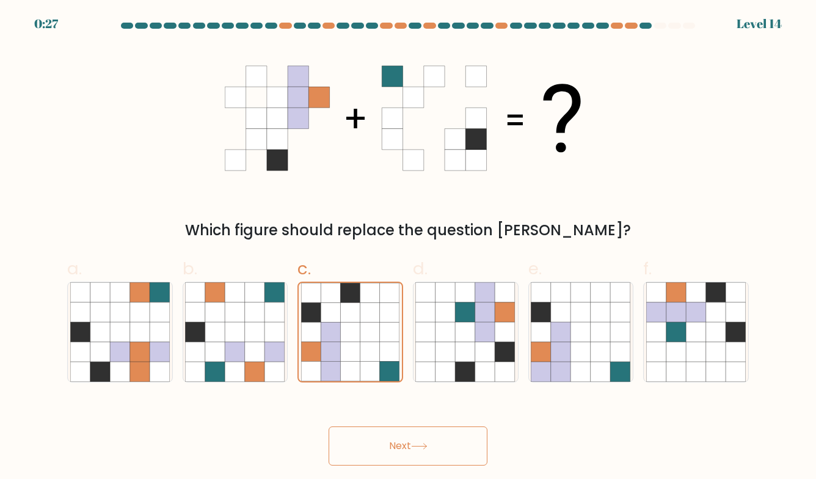
click at [421, 445] on icon at bounding box center [419, 446] width 16 height 7
click at [443, 360] on icon at bounding box center [445, 352] width 20 height 20
click at [409, 247] on input "d." at bounding box center [408, 243] width 1 height 8
radio input "true"
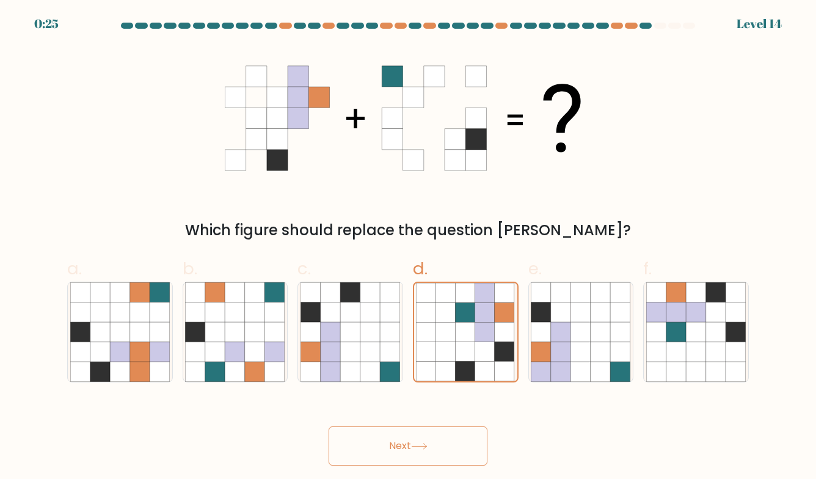
click at [426, 450] on icon at bounding box center [419, 446] width 16 height 7
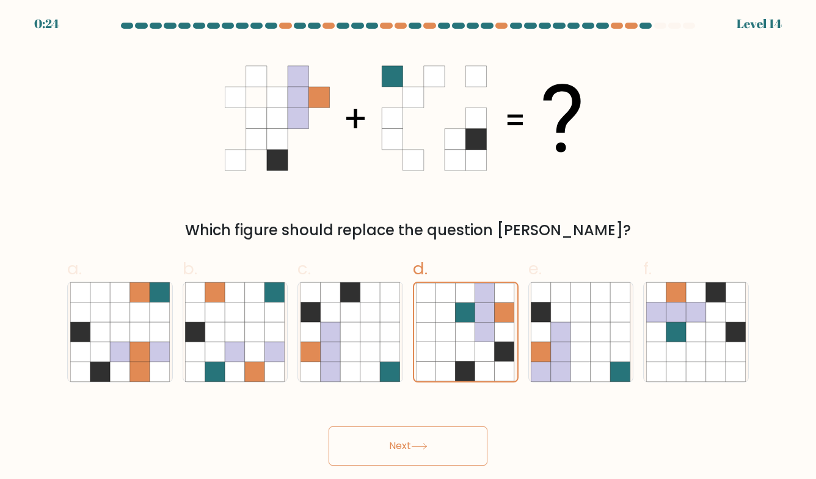
click at [426, 450] on icon at bounding box center [419, 446] width 16 height 7
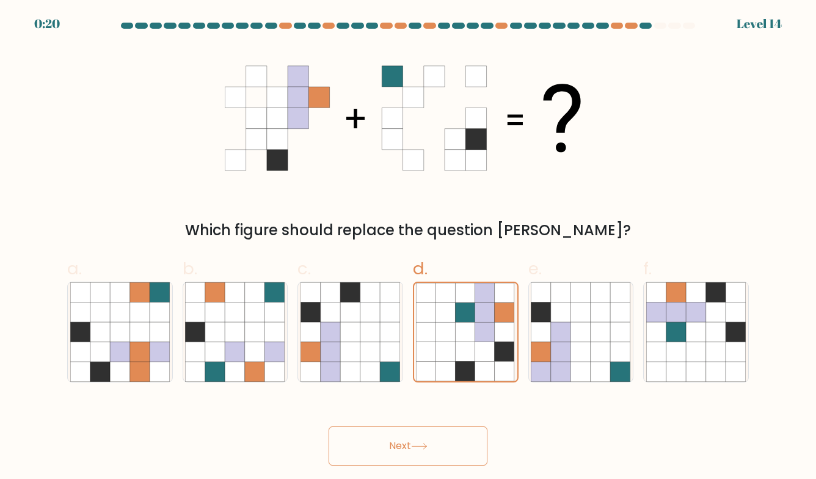
click at [426, 450] on icon at bounding box center [419, 446] width 16 height 7
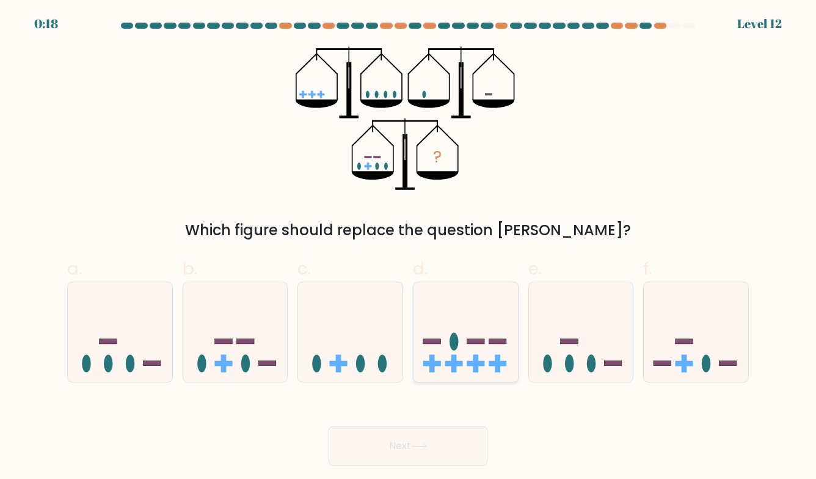
click at [472, 343] on rect at bounding box center [476, 341] width 18 height 5
click at [409, 247] on input "d." at bounding box center [408, 243] width 1 height 8
radio input "true"
click at [451, 437] on button "Next" at bounding box center [408, 445] width 159 height 39
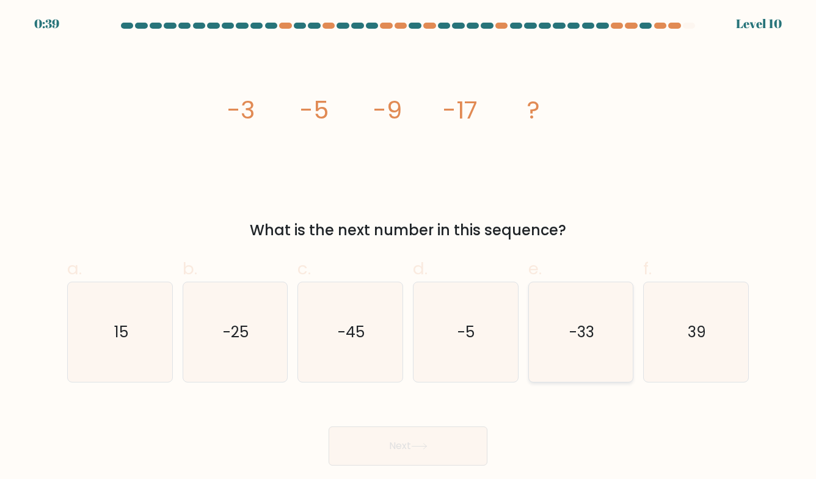
click at [573, 312] on icon "-33" at bounding box center [581, 332] width 100 height 100
click at [409, 247] on input "e. -33" at bounding box center [408, 243] width 1 height 8
radio input "true"
click at [448, 445] on button "Next" at bounding box center [408, 445] width 159 height 39
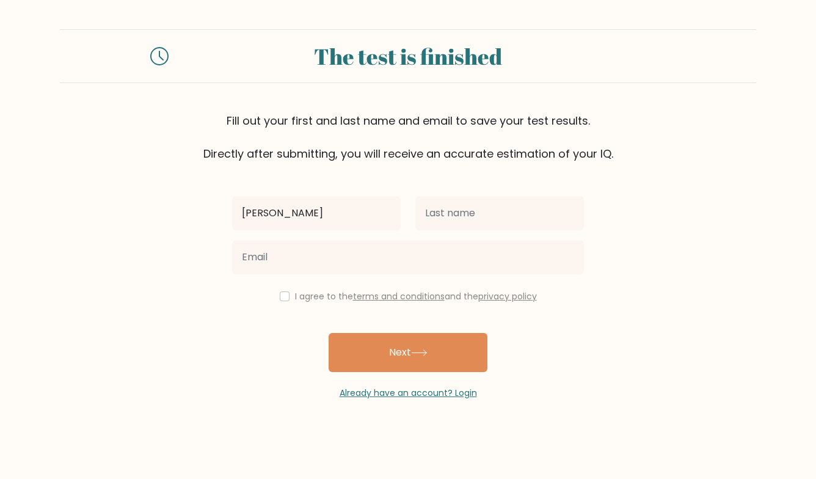
type input "[PERSON_NAME]"
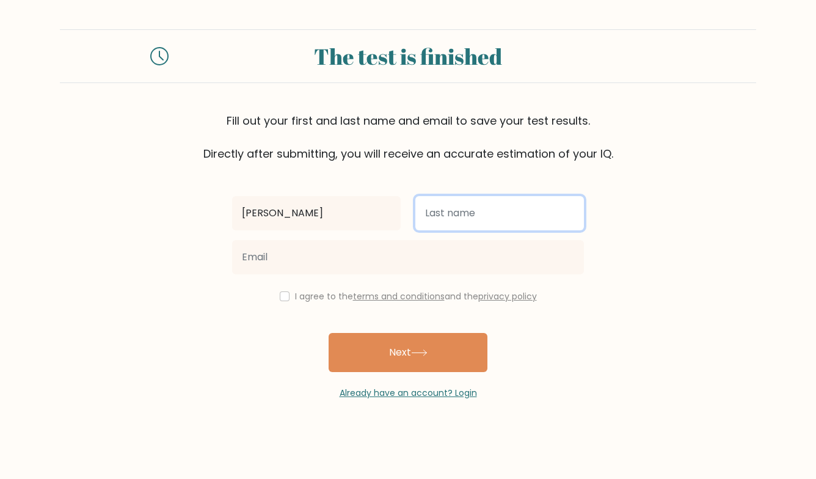
click at [454, 215] on input "text" at bounding box center [499, 213] width 169 height 34
type input "KOSAMU"
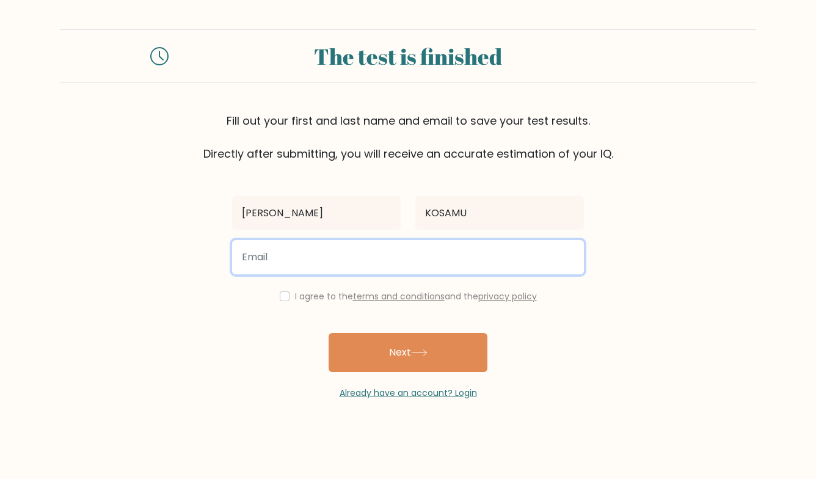
click at [382, 261] on input "email" at bounding box center [408, 257] width 352 height 34
type input "geoffrey.kosamu@nexperience.org"
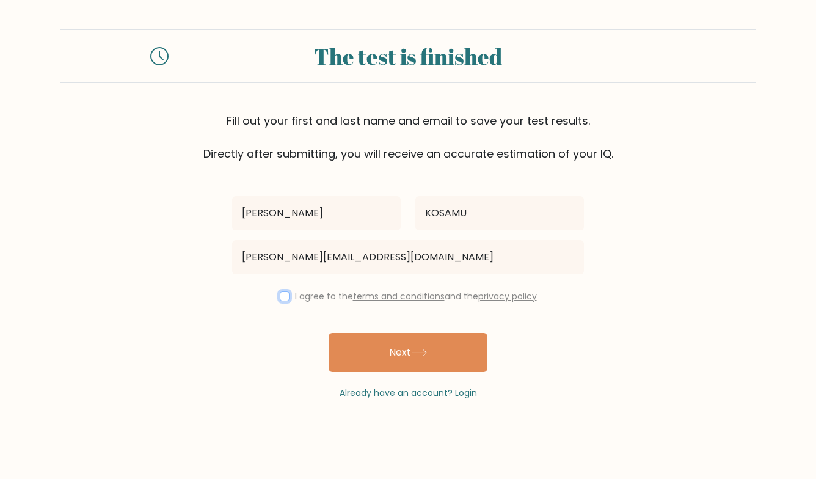
click at [280, 294] on input "checkbox" at bounding box center [285, 296] width 10 height 10
checkbox input "true"
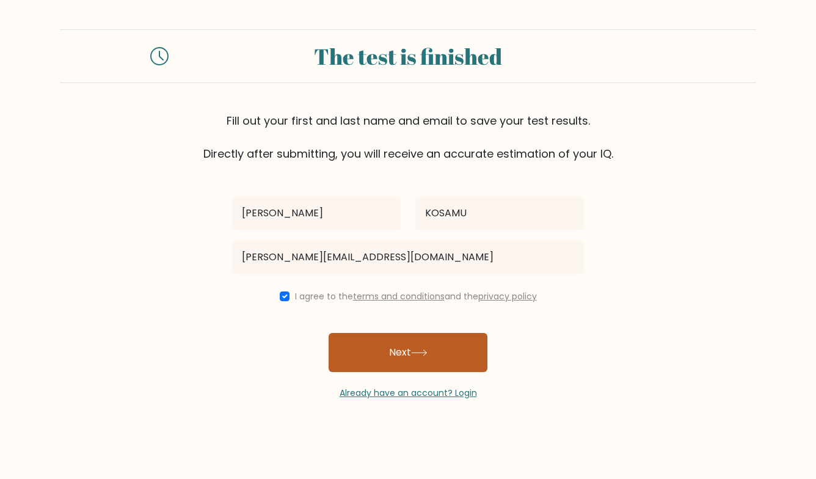
click at [453, 353] on button "Next" at bounding box center [408, 352] width 159 height 39
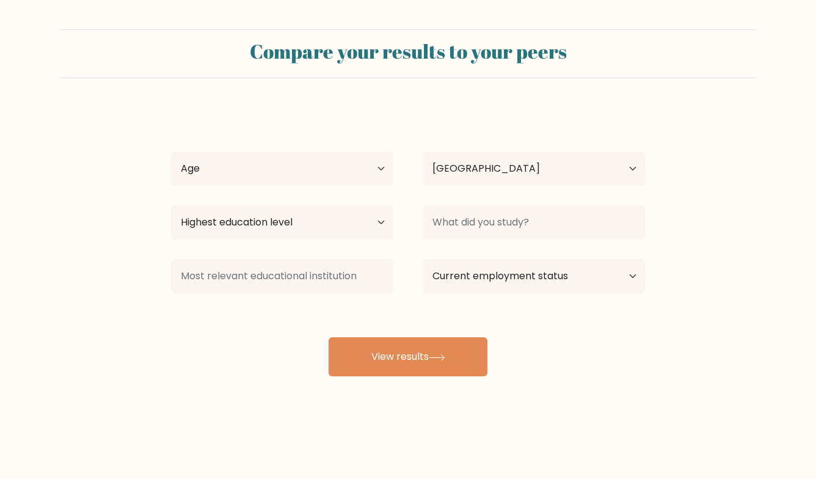
select select "EG"
click at [366, 225] on select "Highest education level No schooling Primary Lower Secondary Upper Secondary Oc…" at bounding box center [282, 222] width 222 height 34
select select "bachelors_degree"
click at [171, 205] on select "Highest education level No schooling Primary Lower Secondary Upper Secondary Oc…" at bounding box center [282, 222] width 222 height 34
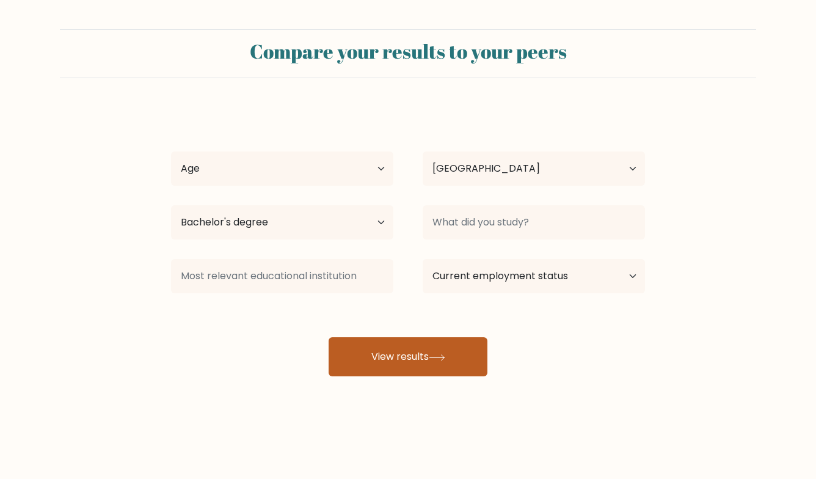
click at [461, 360] on button "View results" at bounding box center [408, 356] width 159 height 39
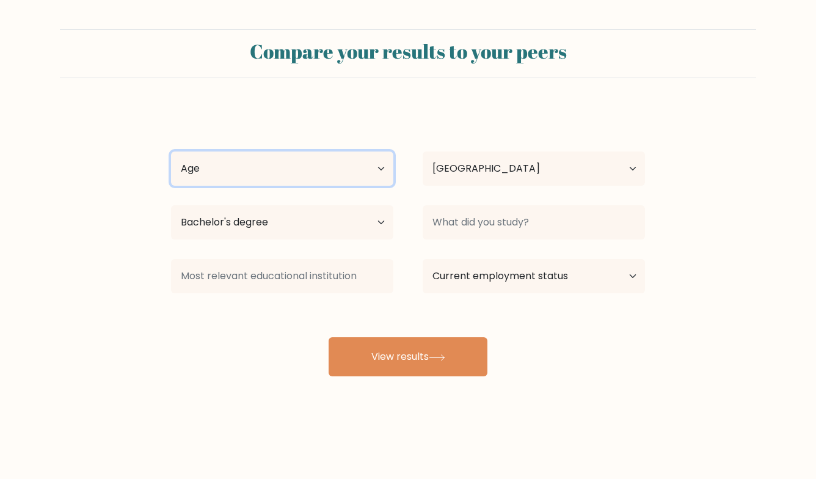
click at [374, 180] on select "Age Under 18 years old 18-24 years old 25-34 years old 35-44 years old 45-54 ye…" at bounding box center [282, 168] width 222 height 34
select select "18_24"
click at [171, 151] on select "Age Under 18 years old 18-24 years old 25-34 years old 35-44 years old 45-54 ye…" at bounding box center [282, 168] width 222 height 34
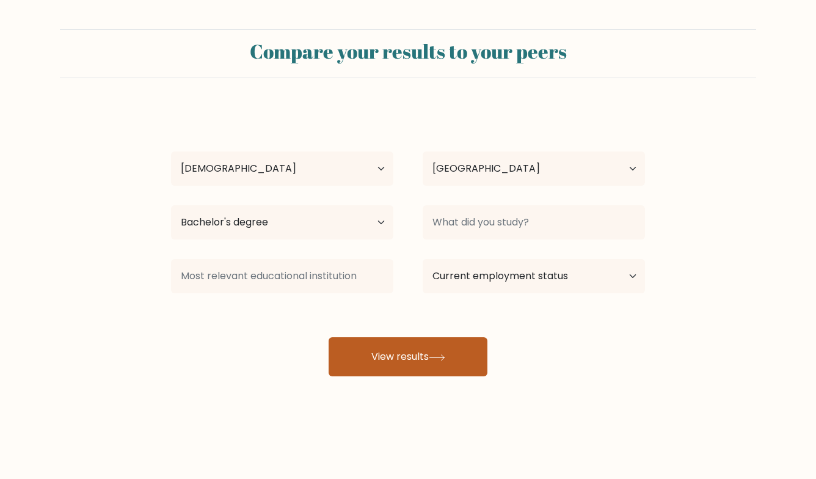
click at [401, 365] on button "View results" at bounding box center [408, 356] width 159 height 39
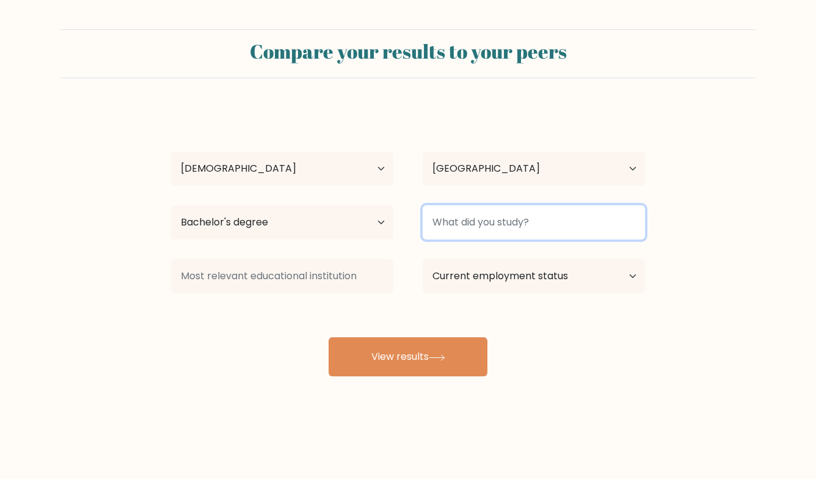
click at [541, 220] on input at bounding box center [534, 222] width 222 height 34
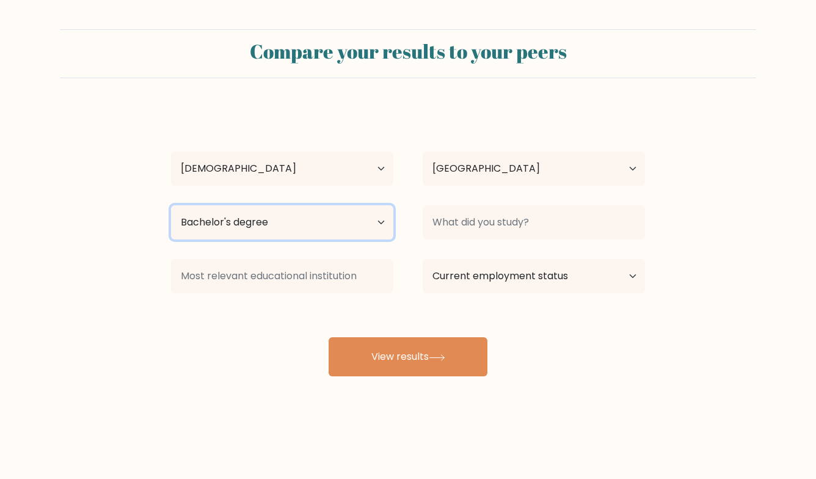
click at [384, 224] on select "Highest education level No schooling Primary Lower Secondary Upper Secondary Oc…" at bounding box center [282, 222] width 222 height 34
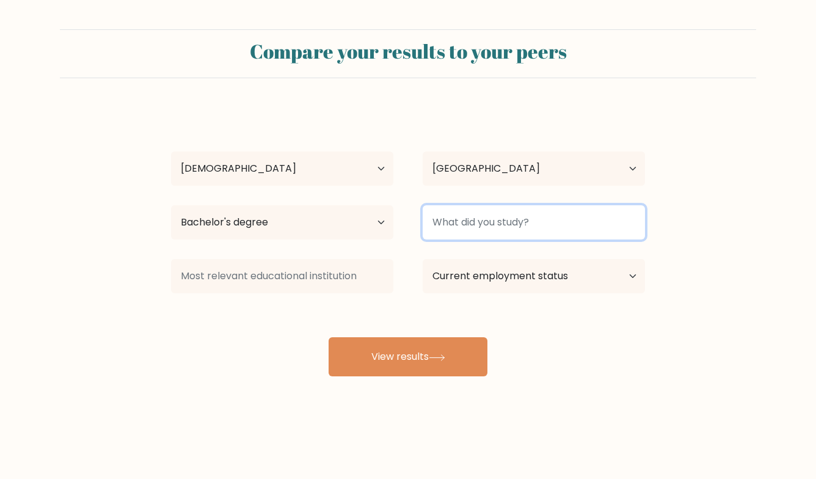
click at [501, 225] on input at bounding box center [534, 222] width 222 height 34
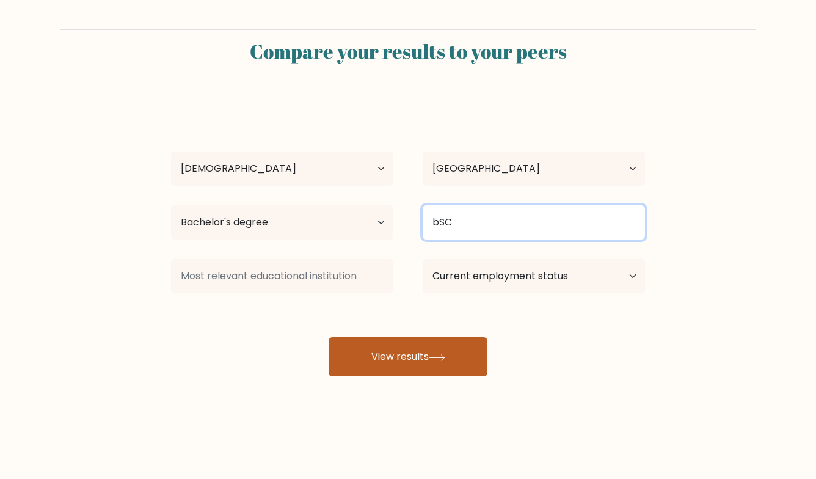
type input "bSC"
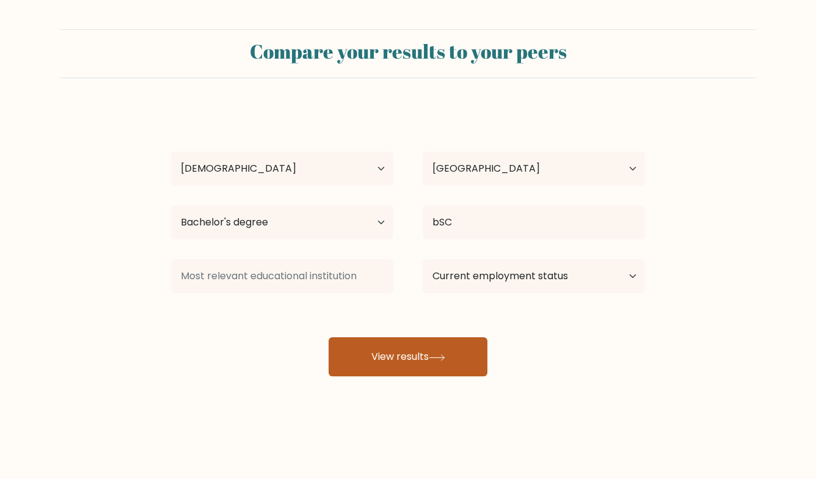
click at [445, 360] on icon at bounding box center [437, 357] width 16 height 7
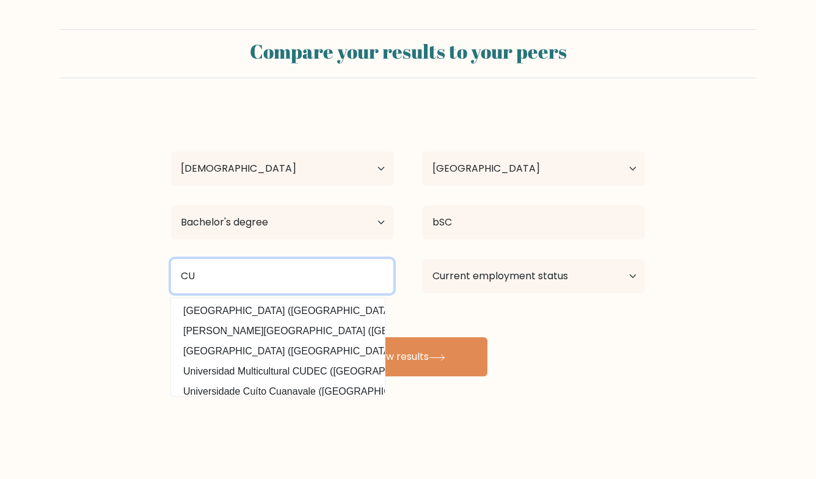
type input "CU"
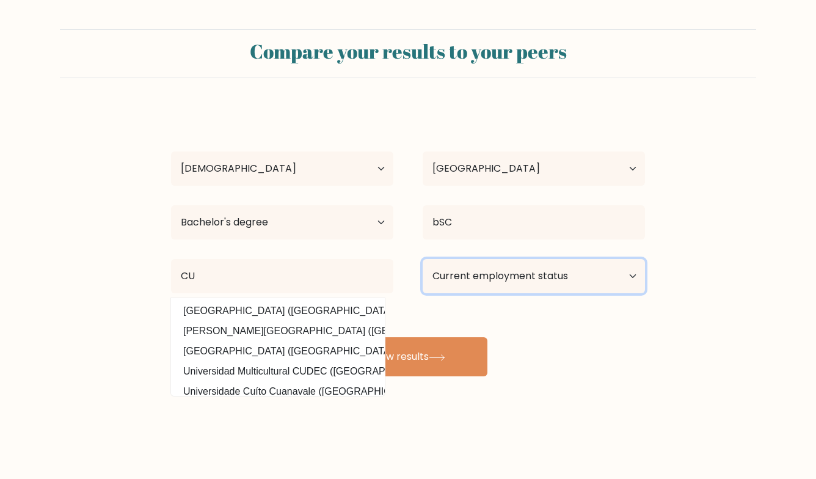
click at [445, 283] on select "Current employment status Employed Student Retired Other / prefer not to answer" at bounding box center [534, 276] width 222 height 34
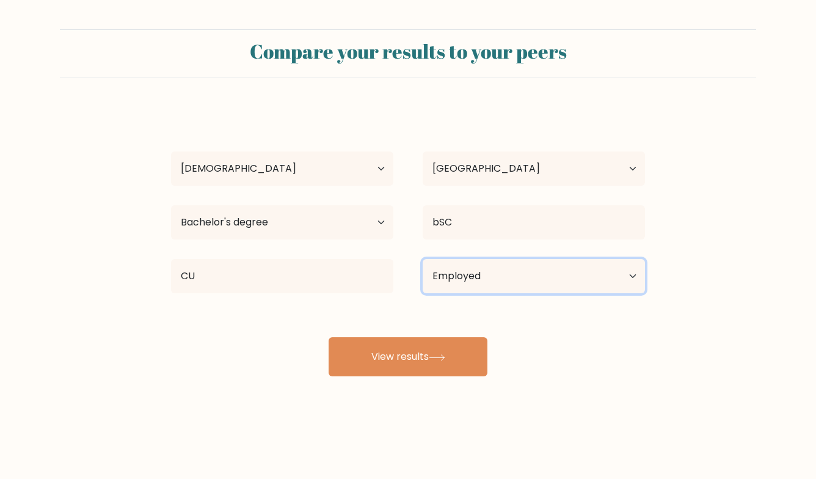
click at [423, 259] on select "Current employment status Employed Student Retired Other / prefer not to answer" at bounding box center [534, 276] width 222 height 34
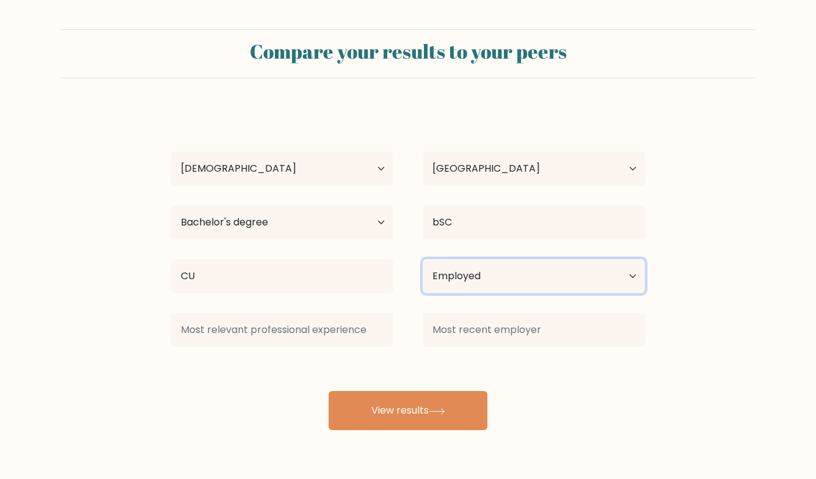
click at [465, 277] on select "Current employment status Employed Student Retired Other / prefer not to answer" at bounding box center [534, 276] width 222 height 34
select select "other"
click at [423, 259] on select "Current employment status Employed Student Retired Other / prefer not to answer" at bounding box center [534, 276] width 222 height 34
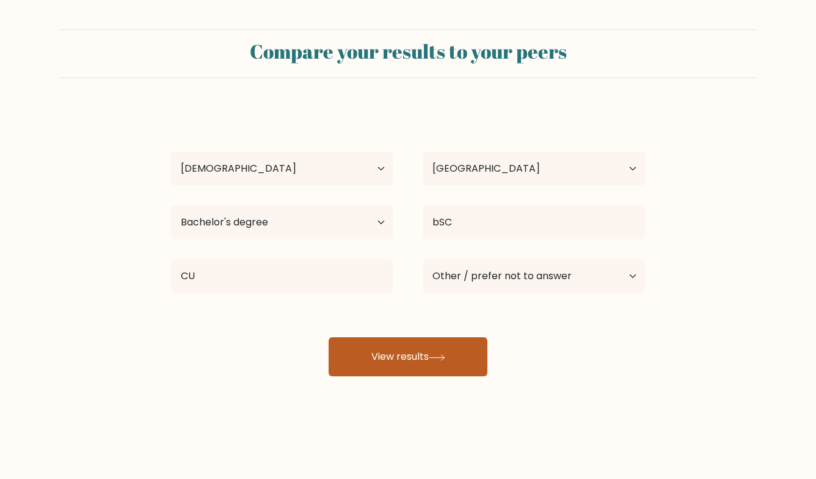
click at [470, 362] on button "View results" at bounding box center [408, 356] width 159 height 39
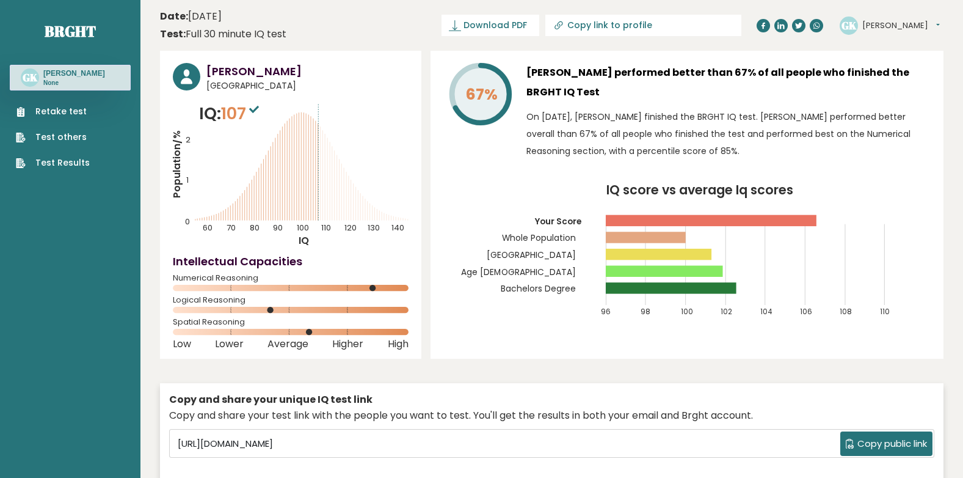
drag, startPoint x: 875, startPoint y: 179, endPoint x: 241, endPoint y: 112, distance: 636.9
drag, startPoint x: 241, startPoint y: 112, endPoint x: 506, endPoint y: 184, distance: 274.1
click at [506, 184] on icon "IQ score vs average Iq scores 96 98 100 102 104 106 108 110 Your Score Whole Po…" at bounding box center [686, 256] width 487 height 144
